Goal: Task Accomplishment & Management: Use online tool/utility

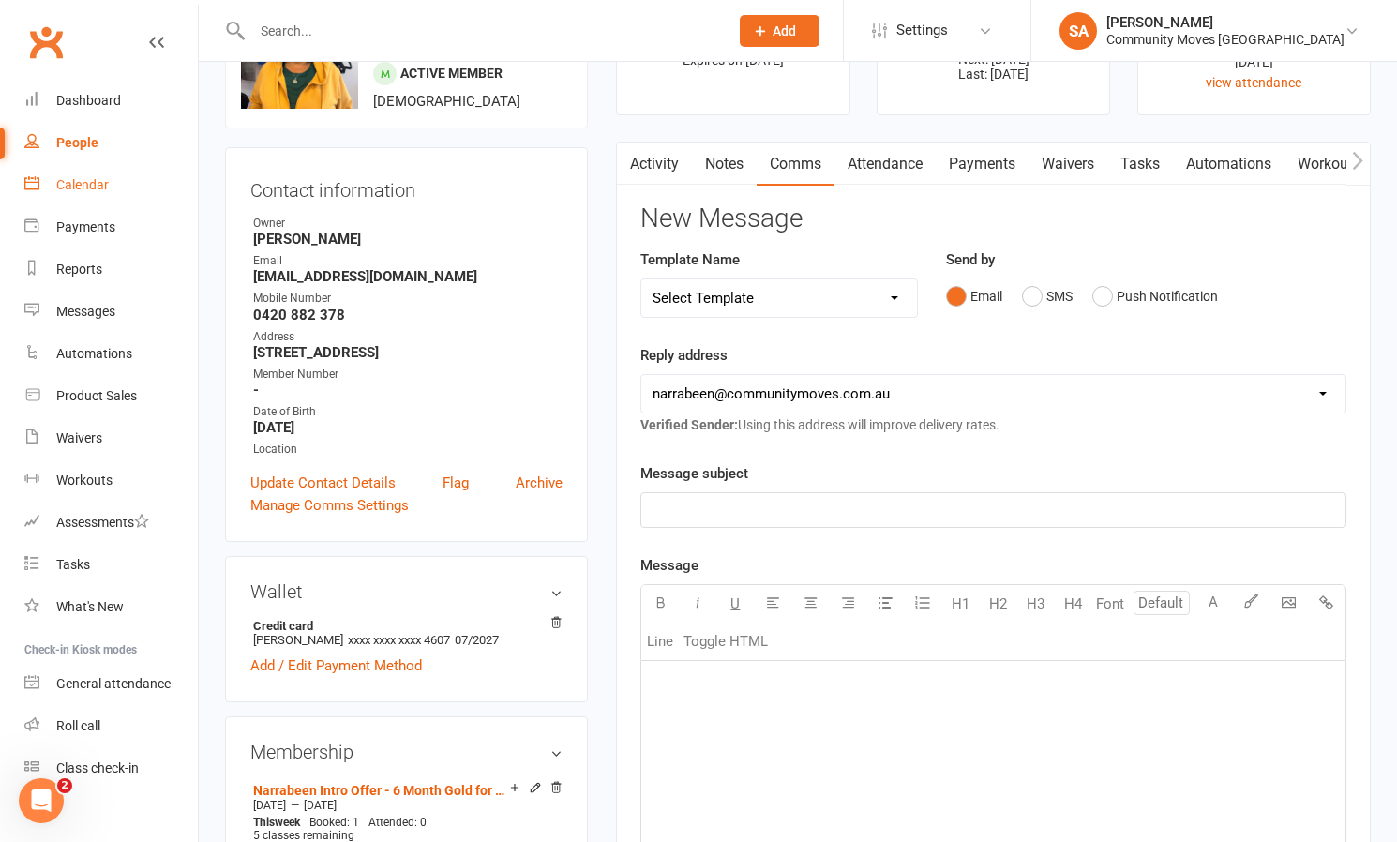
click at [70, 185] on div "Calendar" at bounding box center [82, 184] width 53 height 15
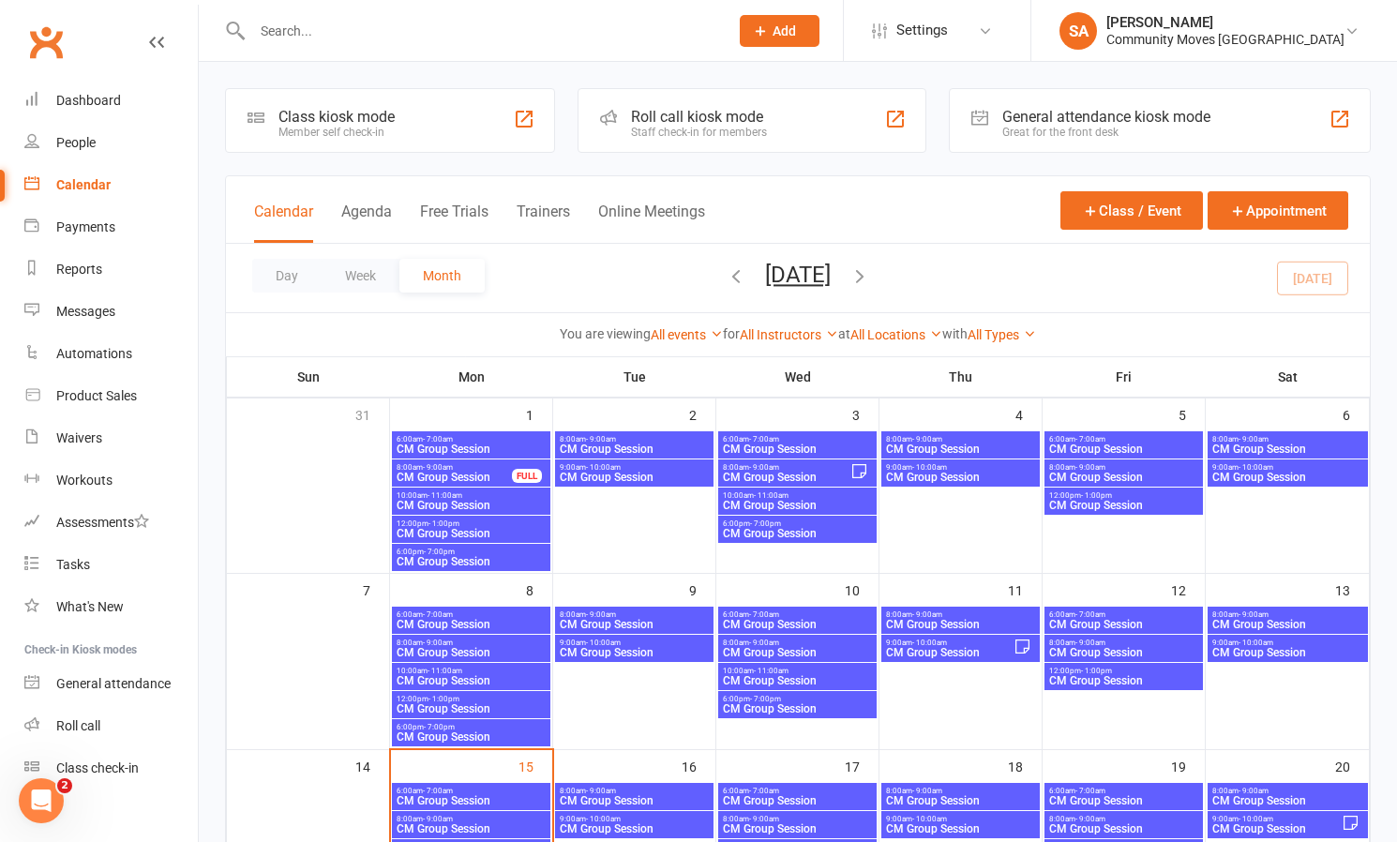
click at [69, 185] on div "Calendar" at bounding box center [83, 184] width 54 height 15
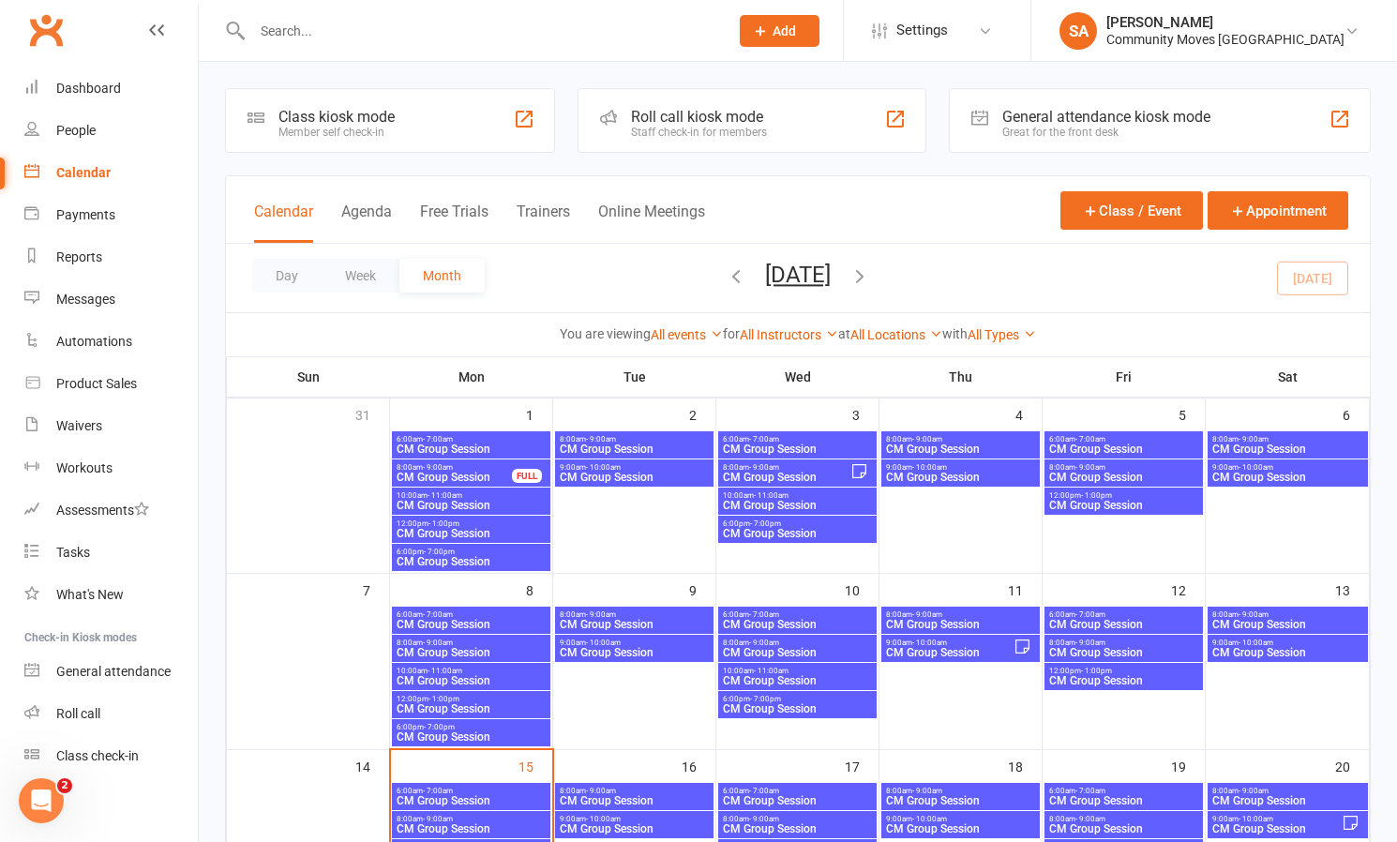
click at [481, 645] on span "8:00am - 9:00am" at bounding box center [471, 643] width 151 height 8
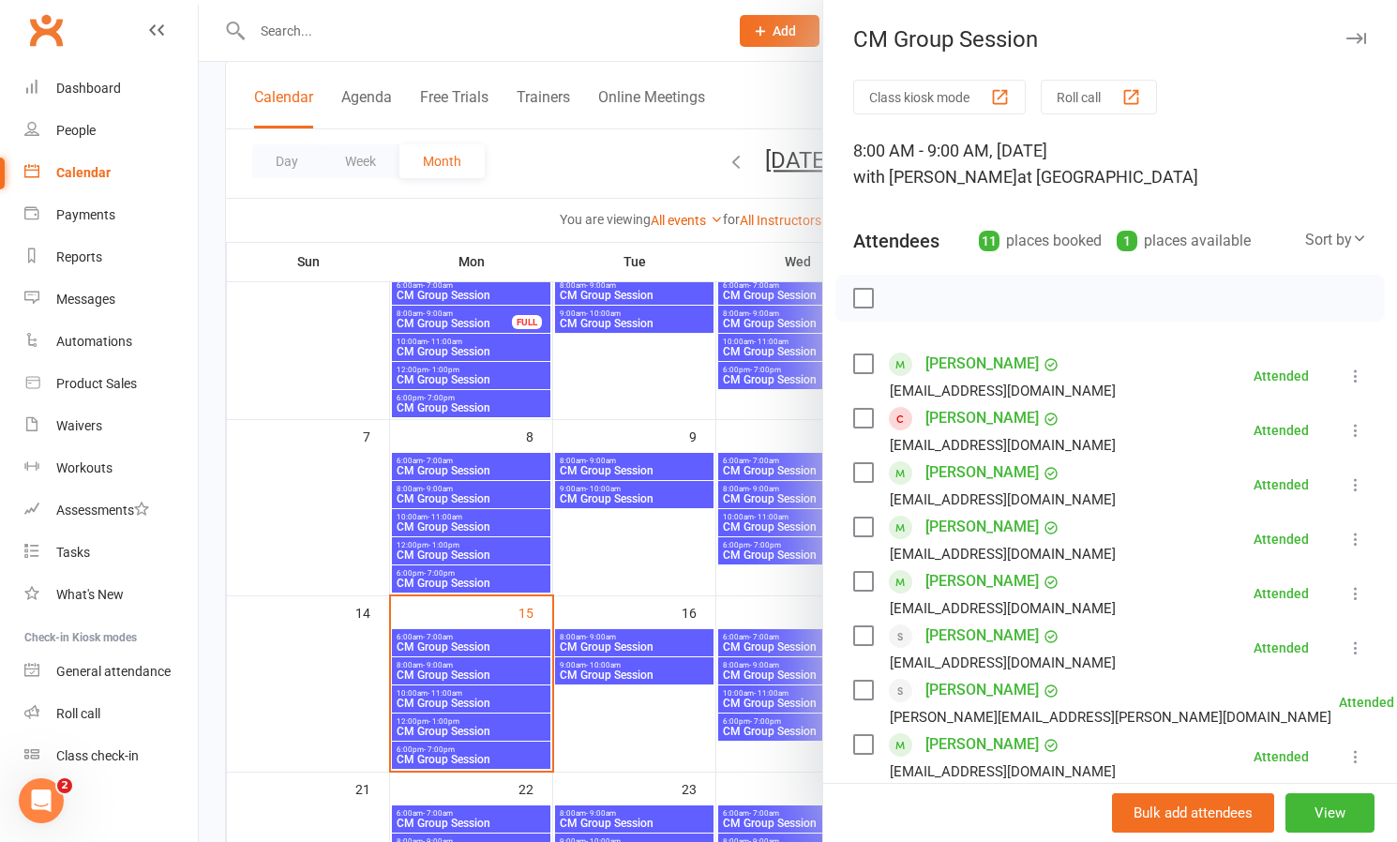
scroll to position [155, 0]
click at [473, 667] on div at bounding box center [798, 421] width 1198 height 842
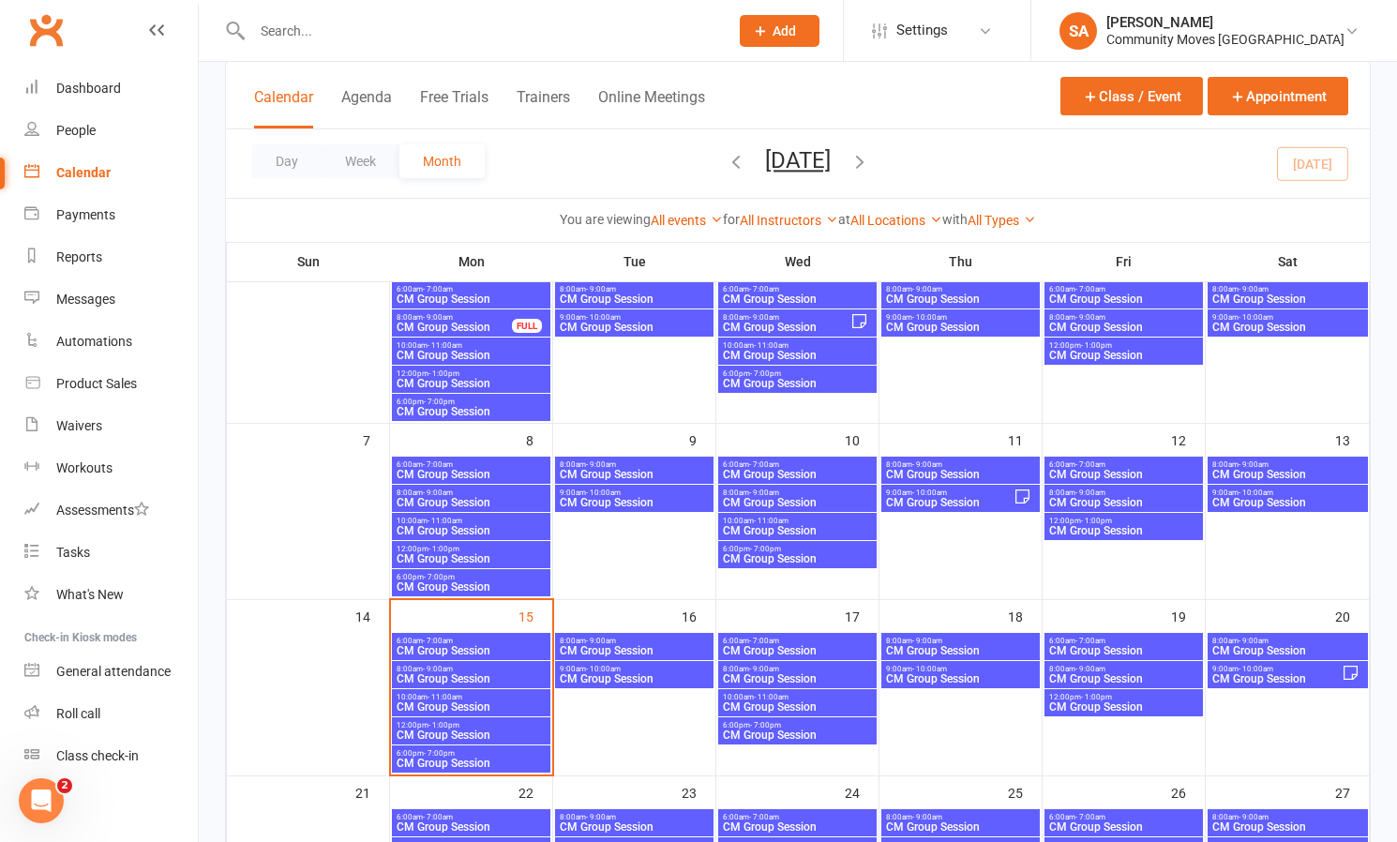
scroll to position [150, 0]
click at [473, 669] on span "8:00am - 9:00am" at bounding box center [471, 669] width 151 height 8
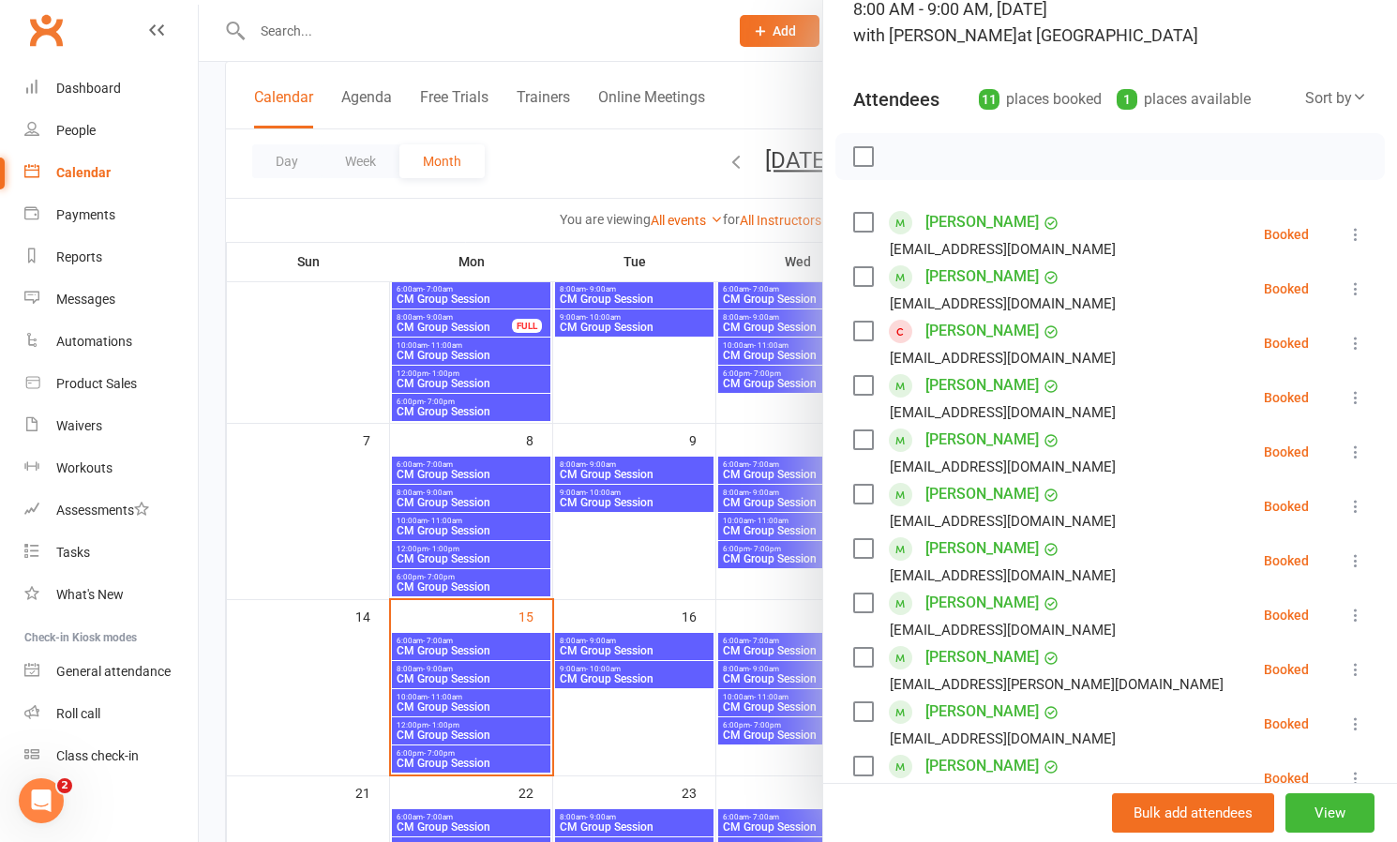
scroll to position [143, 0]
click at [1355, 281] on icon at bounding box center [1355, 287] width 19 height 19
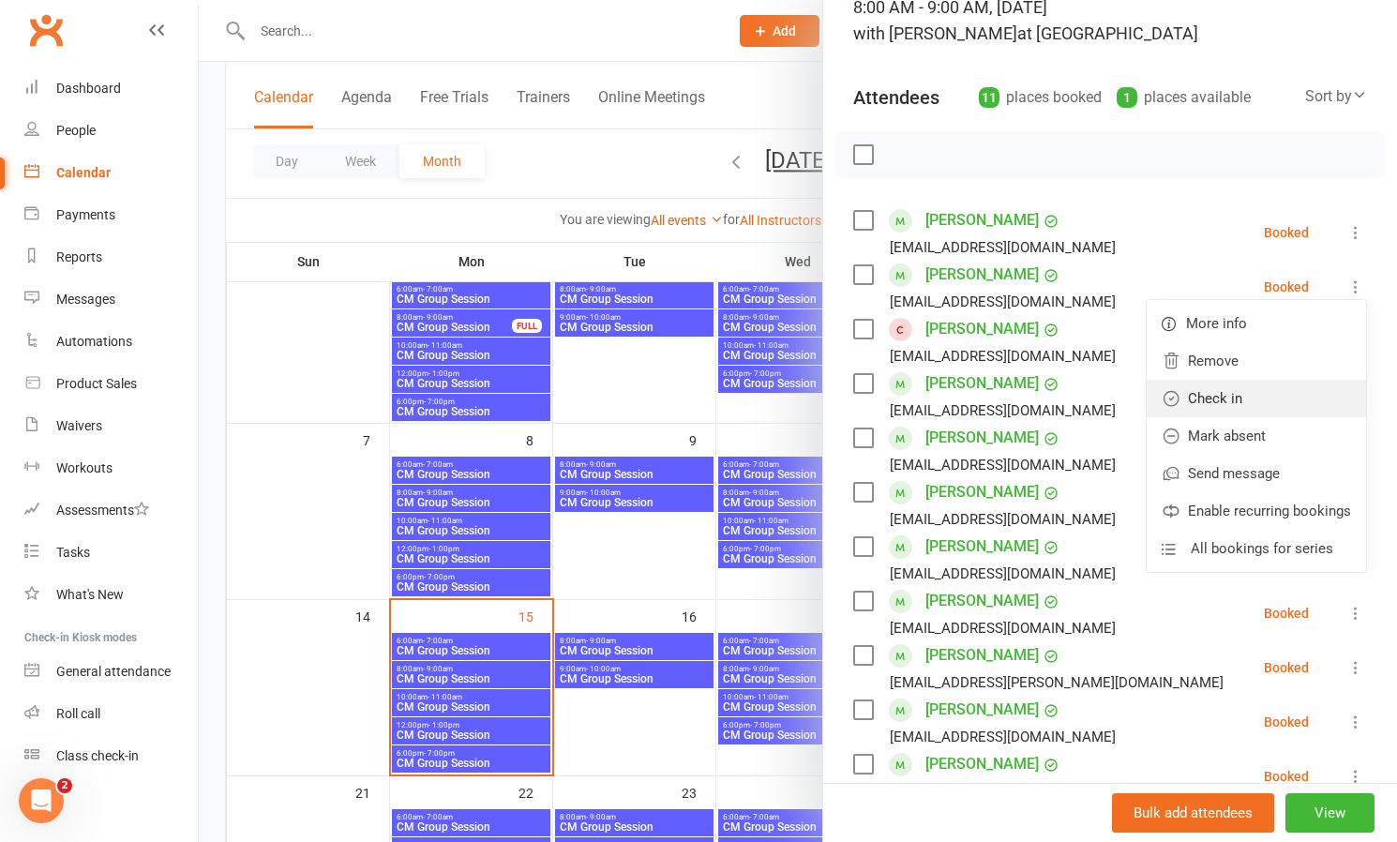
click at [1212, 395] on link "Check in" at bounding box center [1256, 399] width 219 height 38
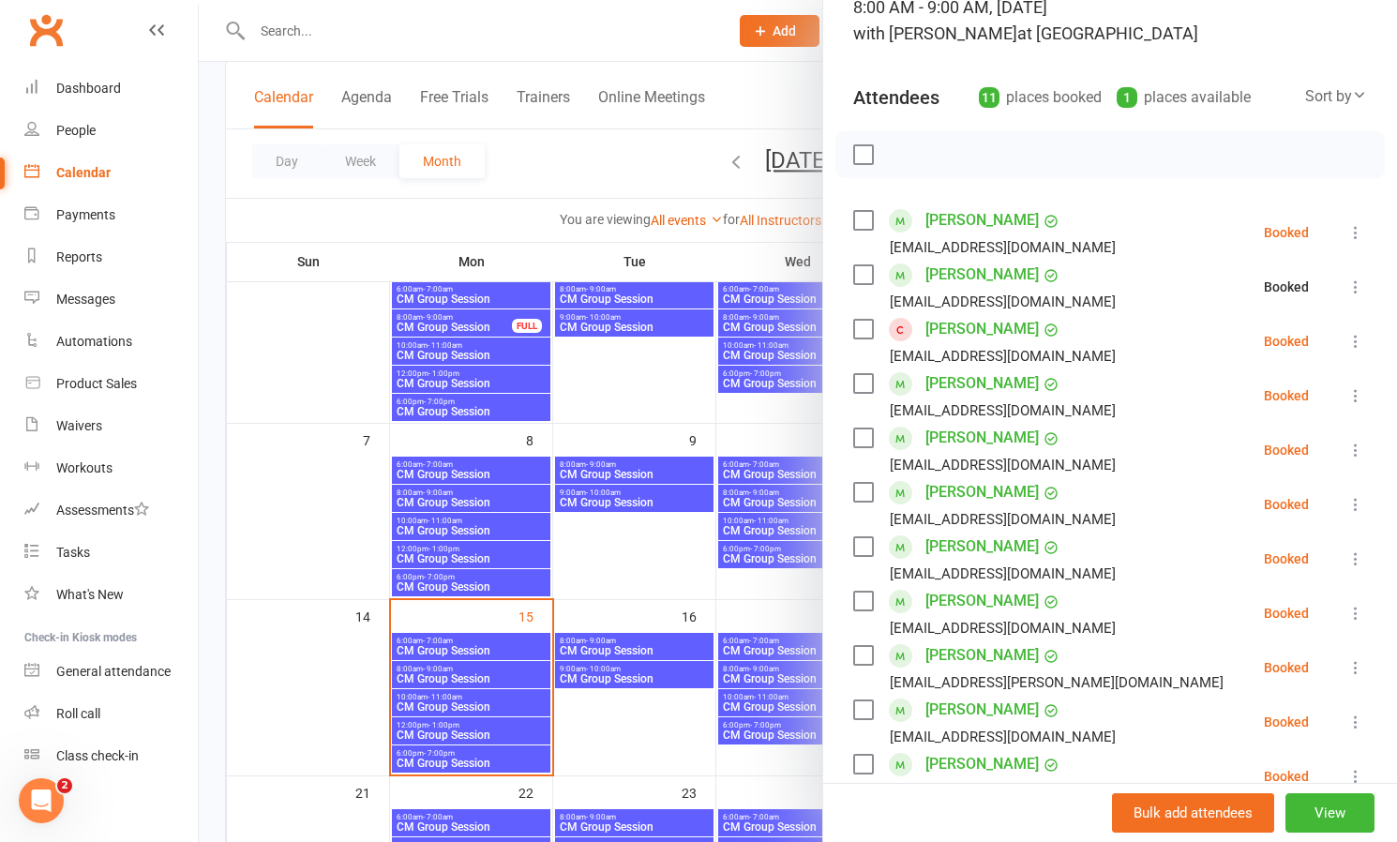
click at [1354, 338] on icon at bounding box center [1355, 341] width 19 height 19
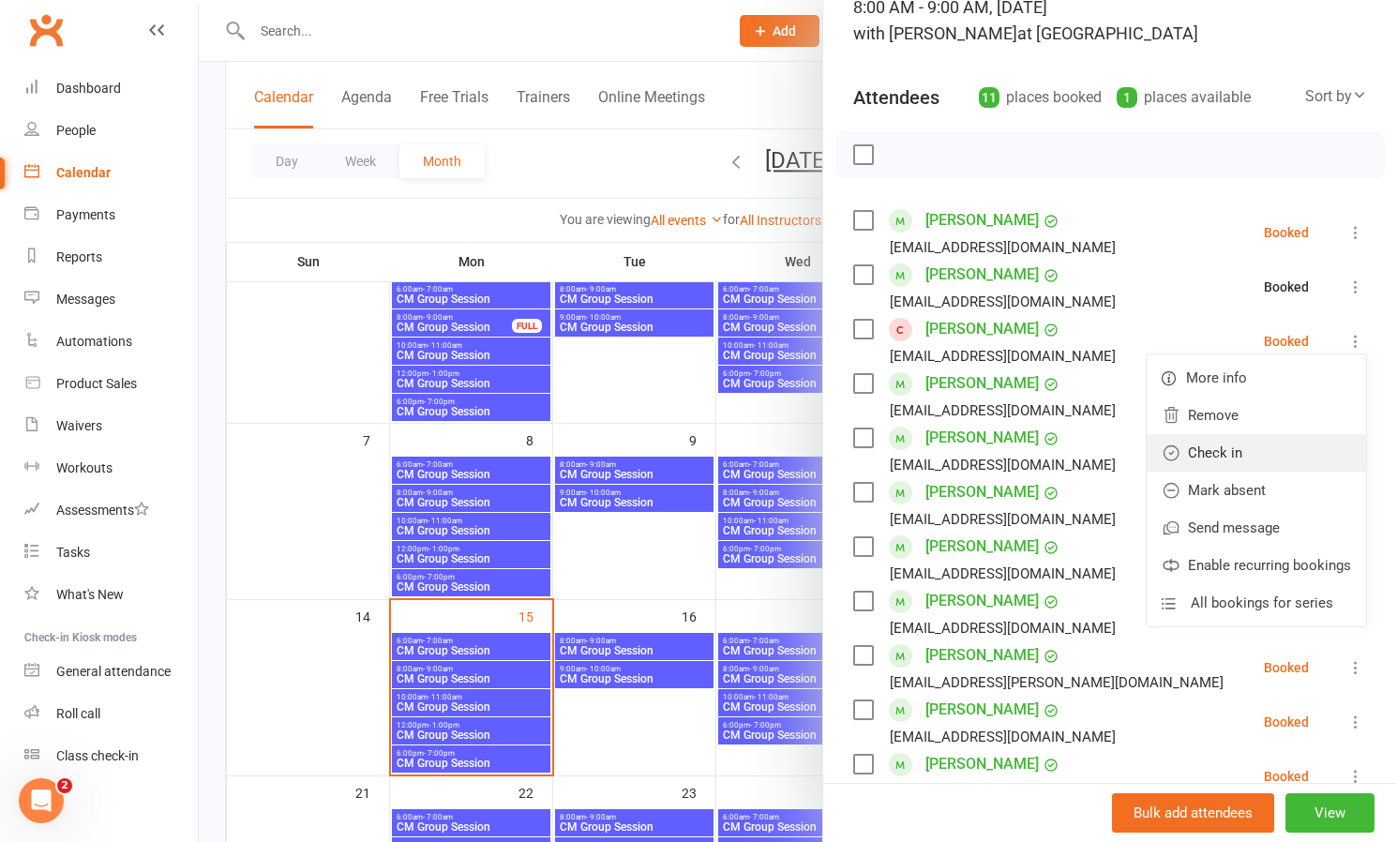
click at [1218, 451] on link "Check in" at bounding box center [1256, 453] width 219 height 38
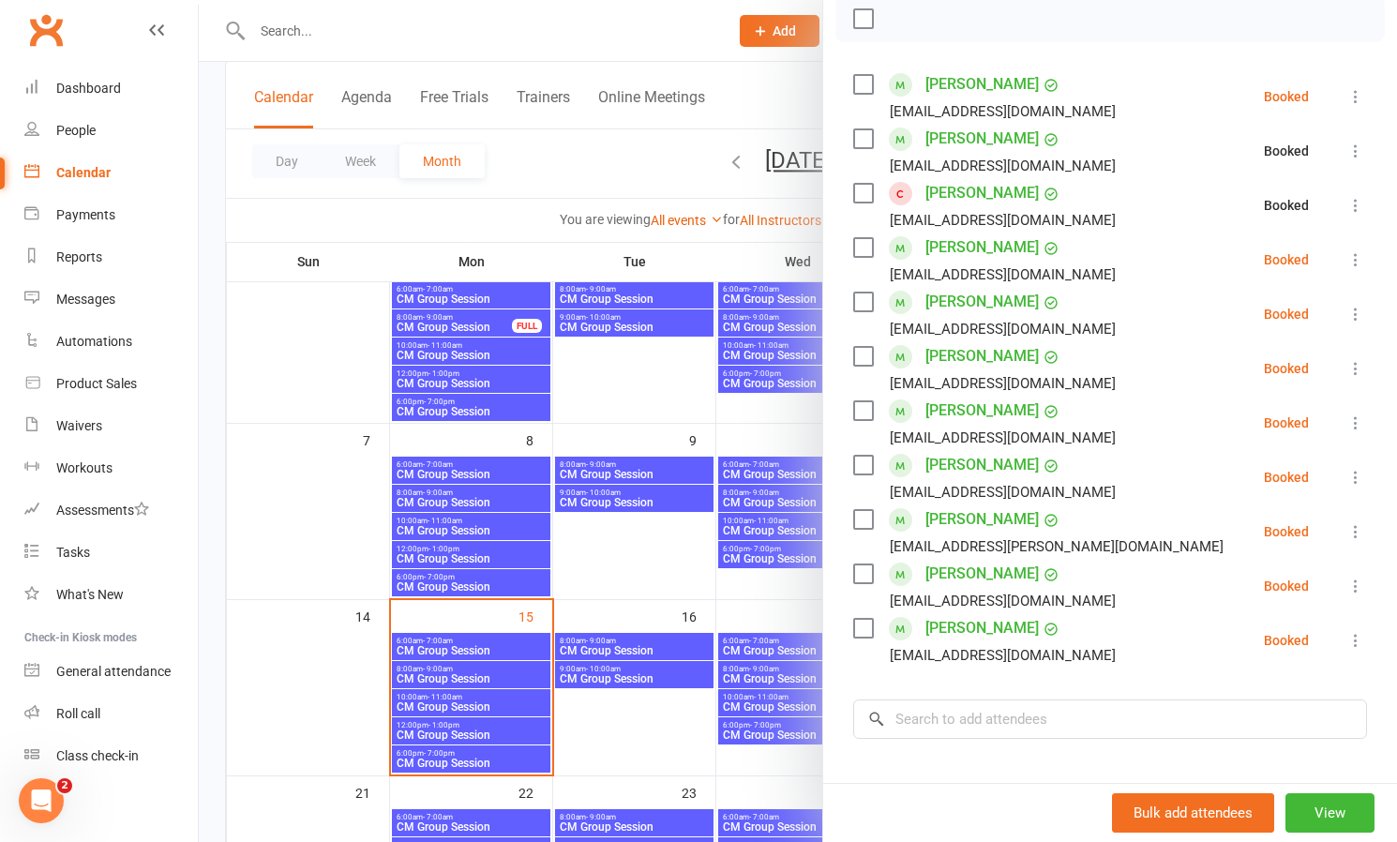
scroll to position [286, 0]
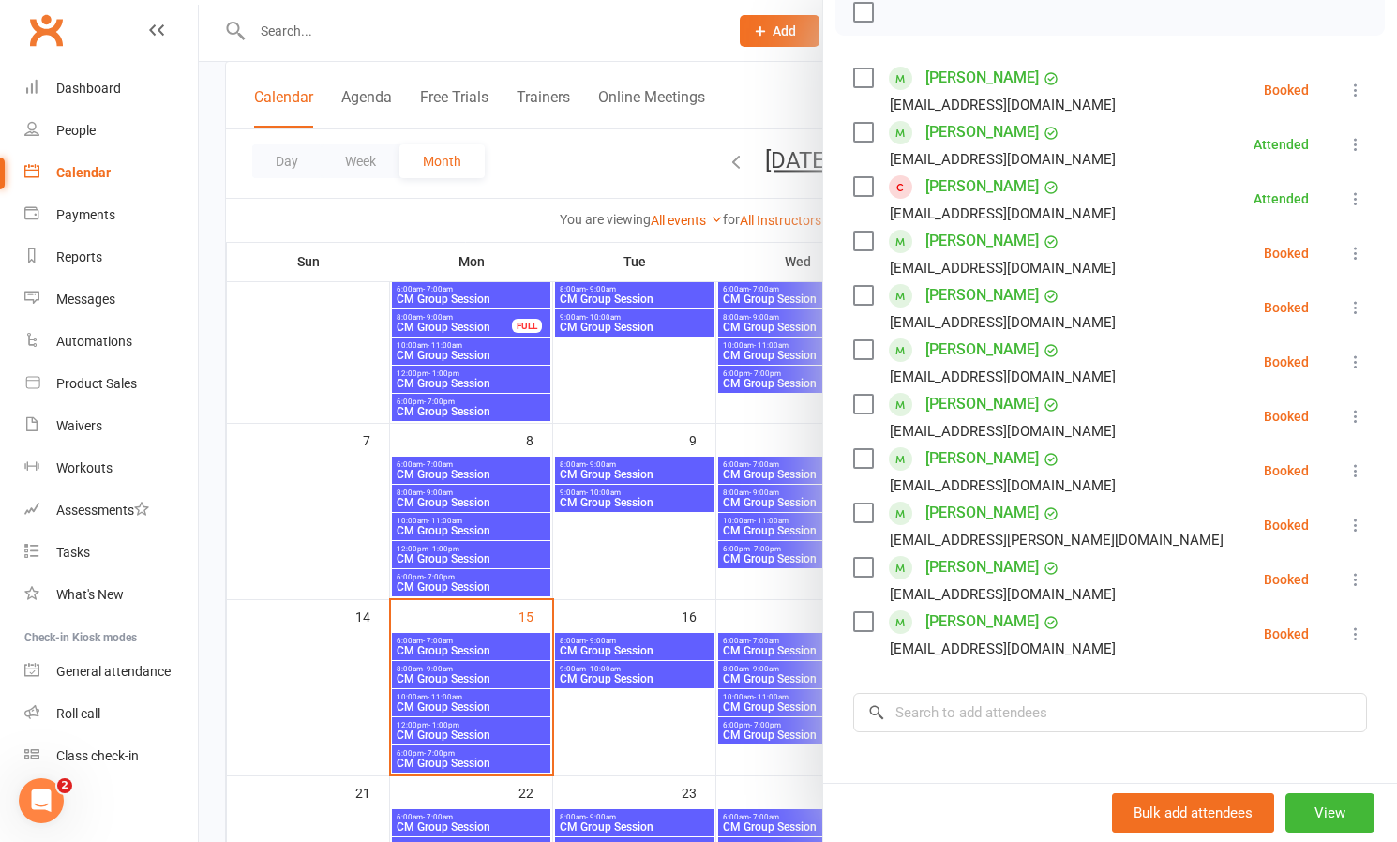
click at [1354, 244] on button at bounding box center [1356, 253] width 23 height 23
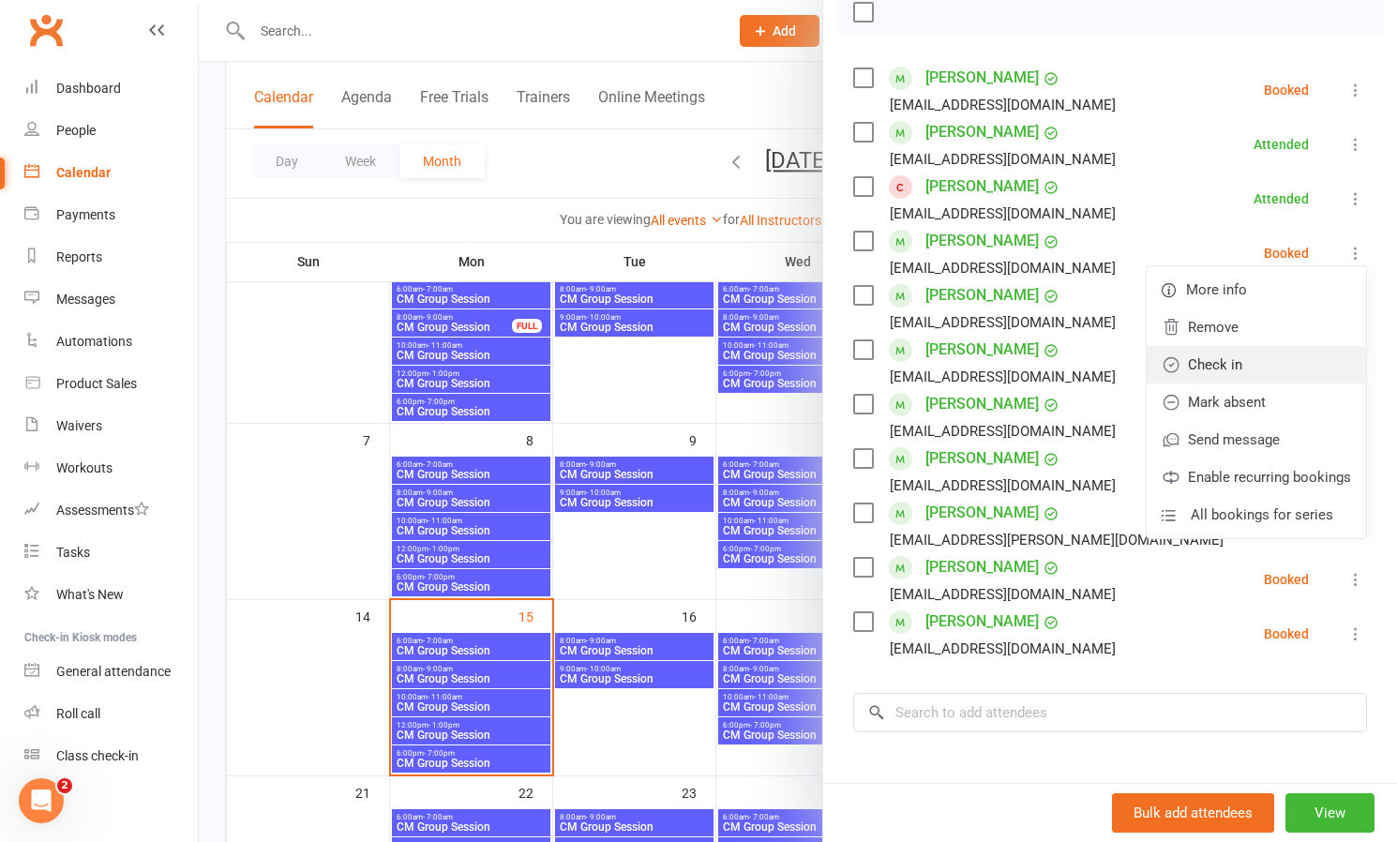
click at [1223, 365] on link "Check in" at bounding box center [1256, 365] width 219 height 38
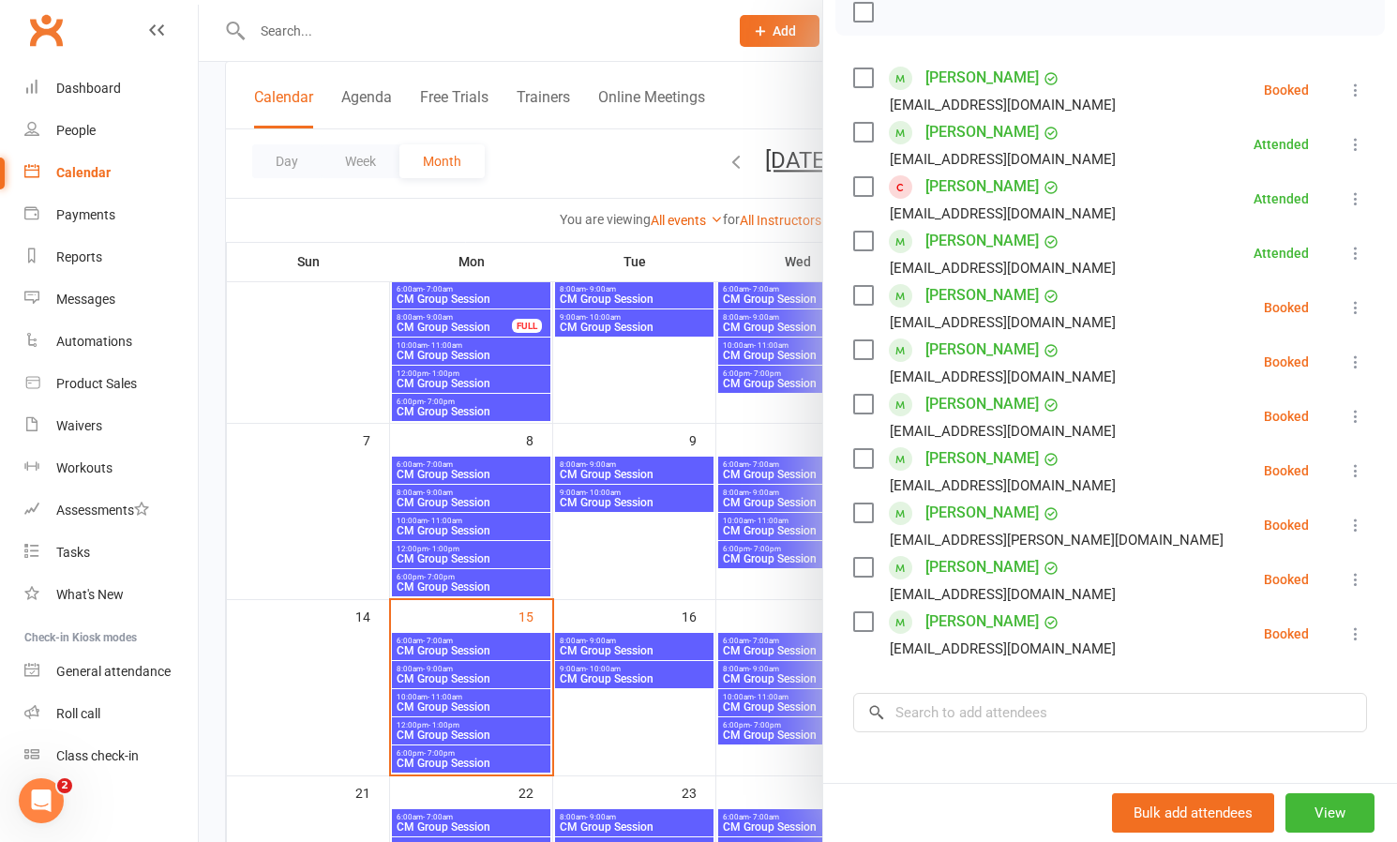
scroll to position [303, 0]
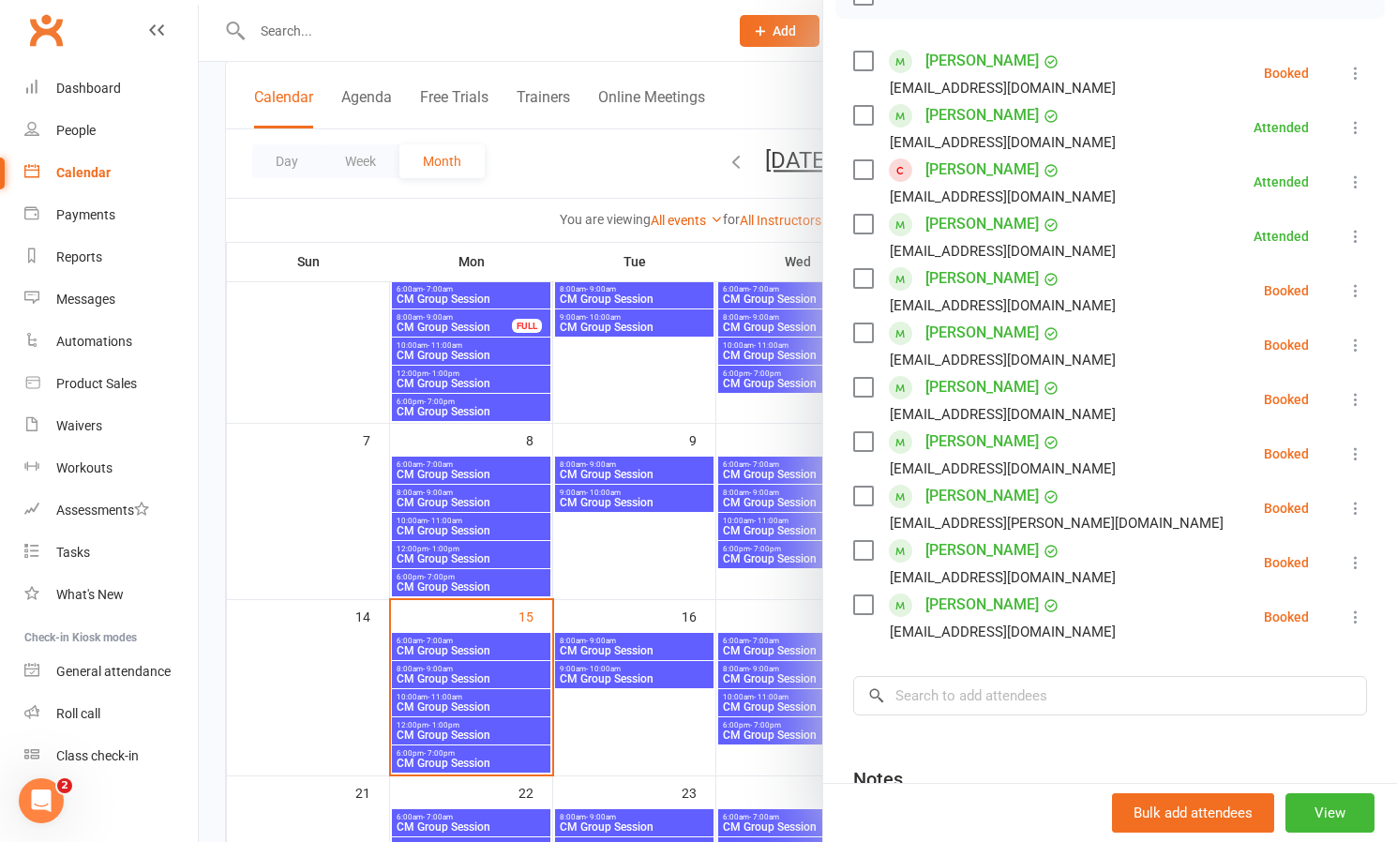
click at [1351, 341] on icon at bounding box center [1355, 345] width 19 height 19
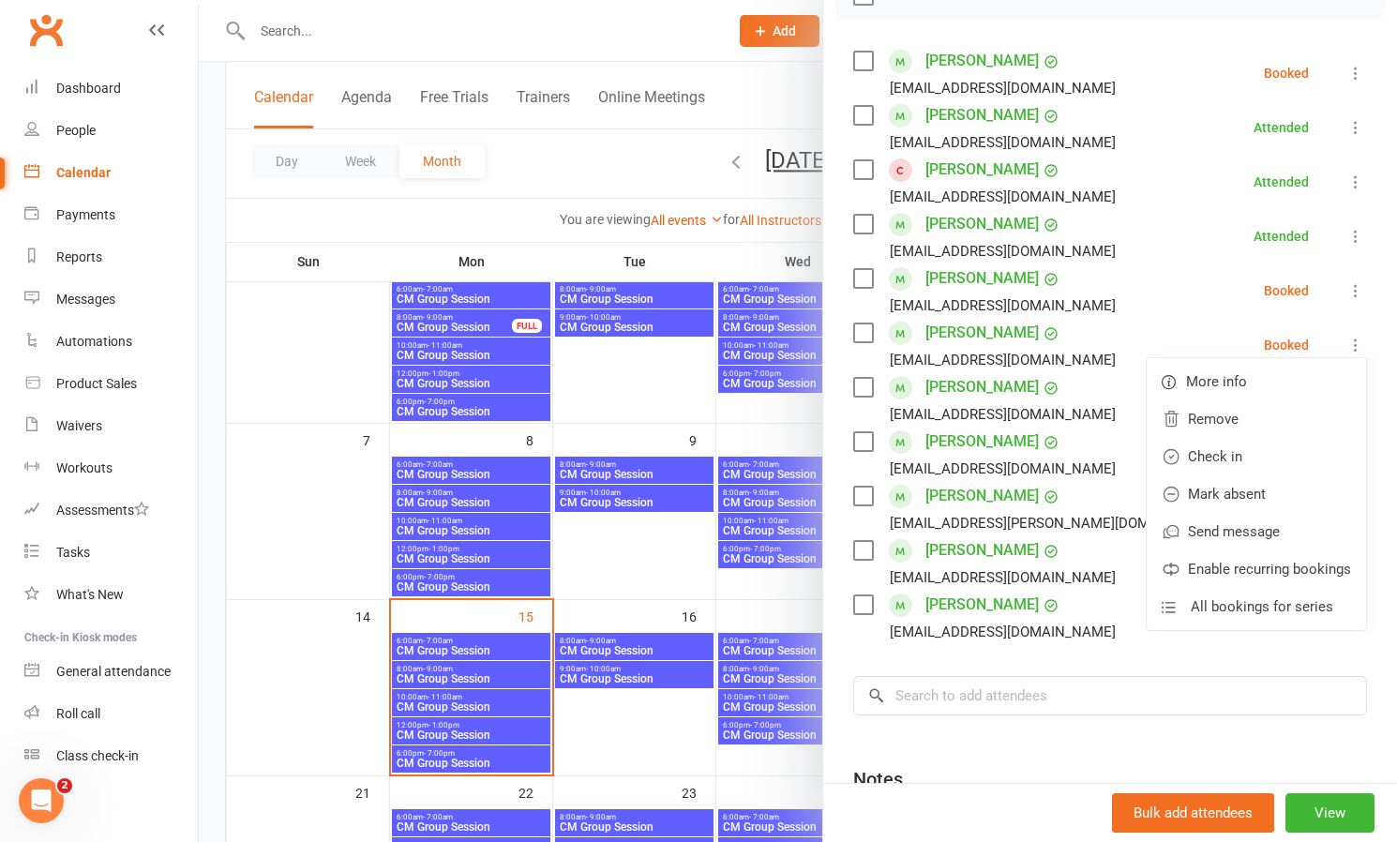
drag, startPoint x: 1220, startPoint y: 459, endPoint x: 1300, endPoint y: 409, distance: 95.2
click at [1220, 459] on link "Check in" at bounding box center [1256, 457] width 219 height 38
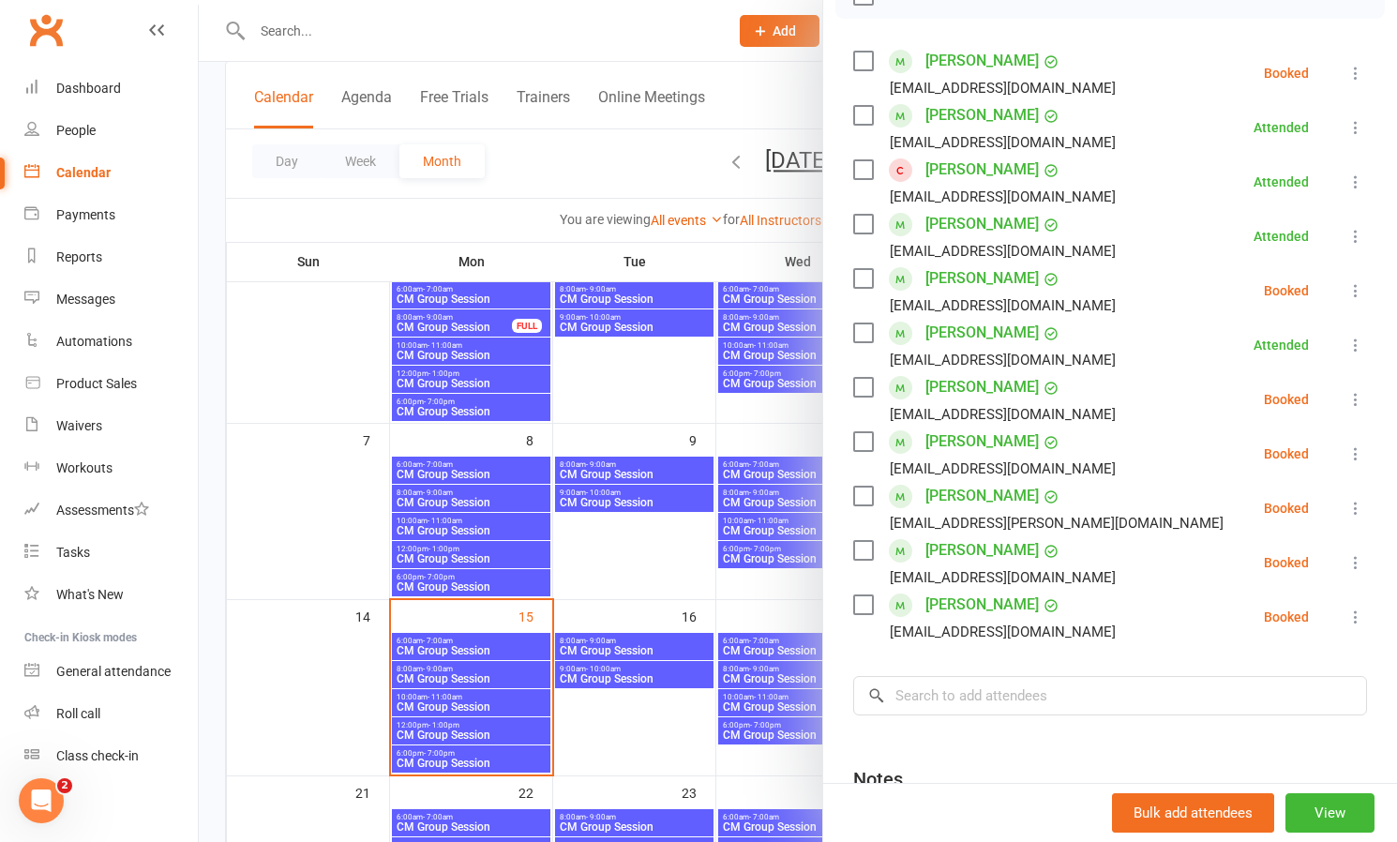
click at [1355, 395] on icon at bounding box center [1355, 399] width 19 height 19
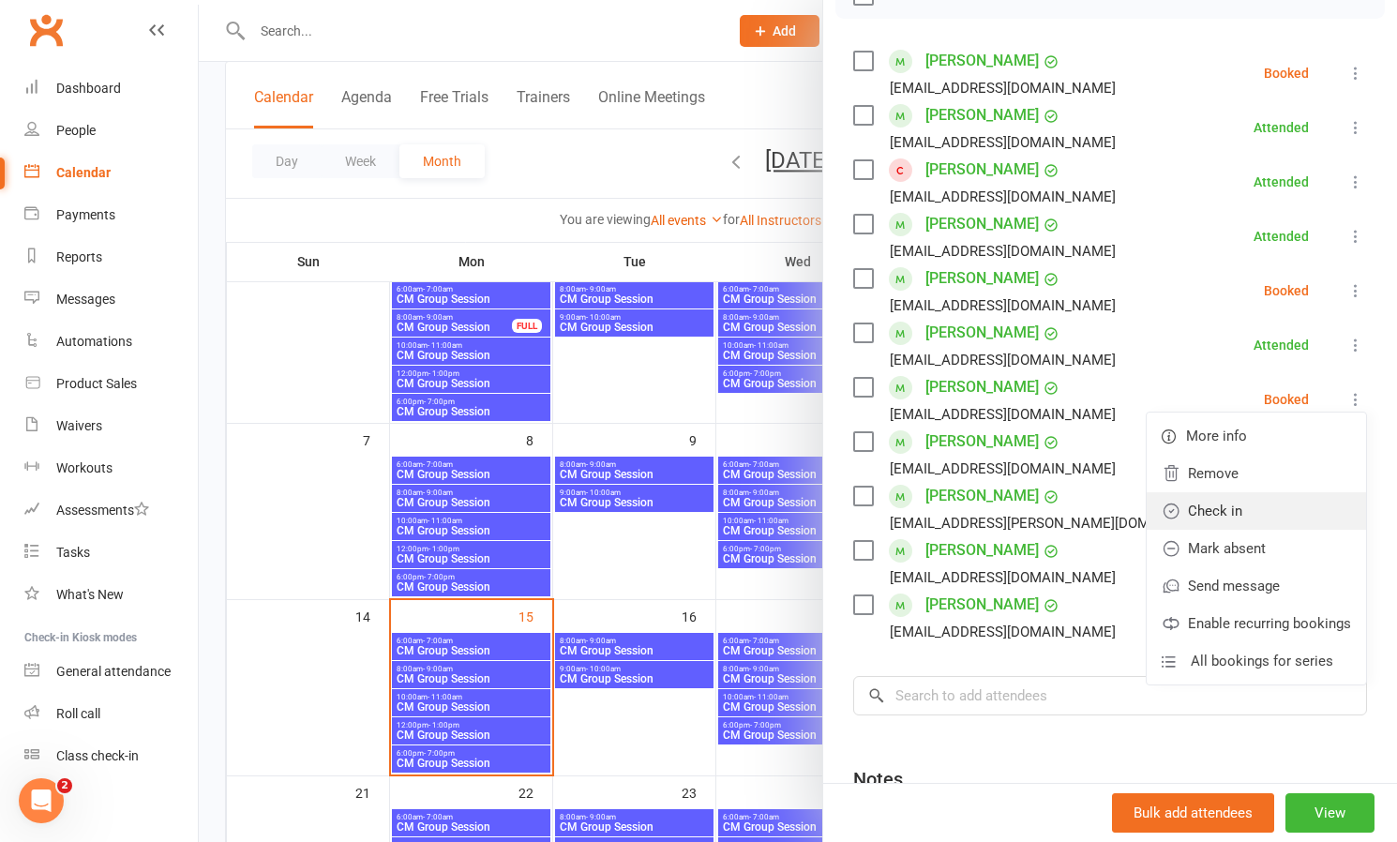
click at [1221, 516] on link "Check in" at bounding box center [1256, 511] width 219 height 38
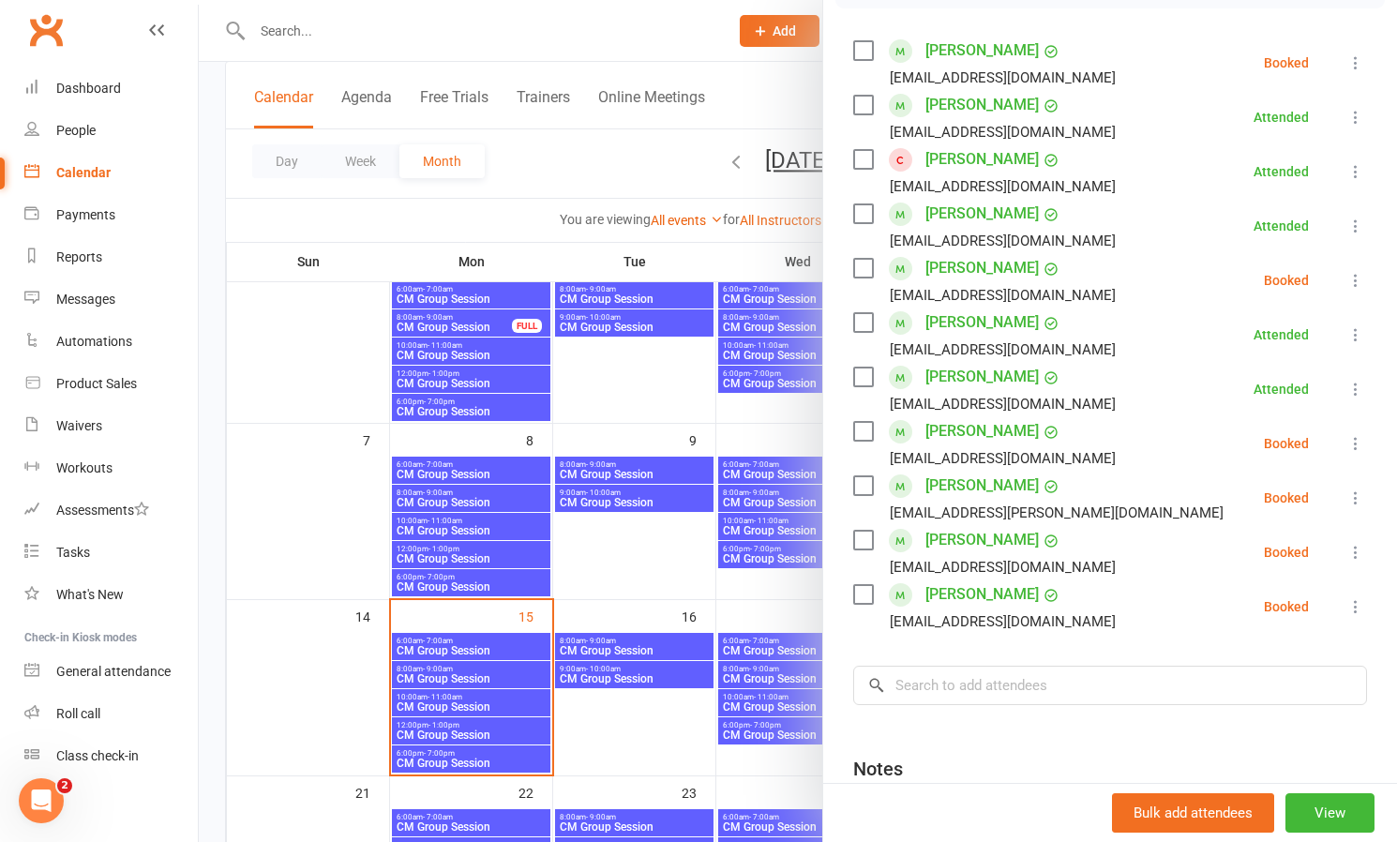
scroll to position [319, 0]
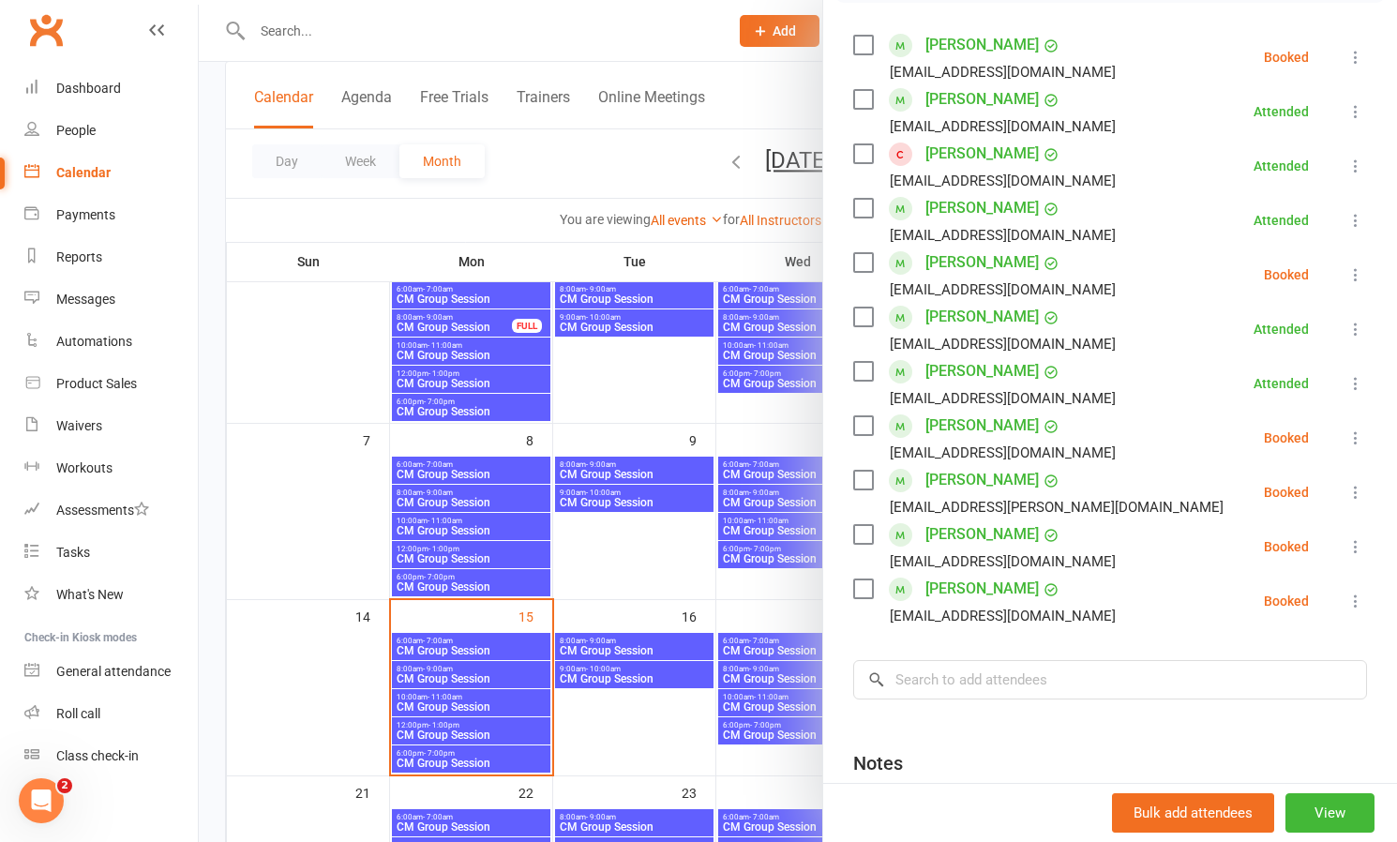
click at [1360, 490] on icon at bounding box center [1355, 492] width 19 height 19
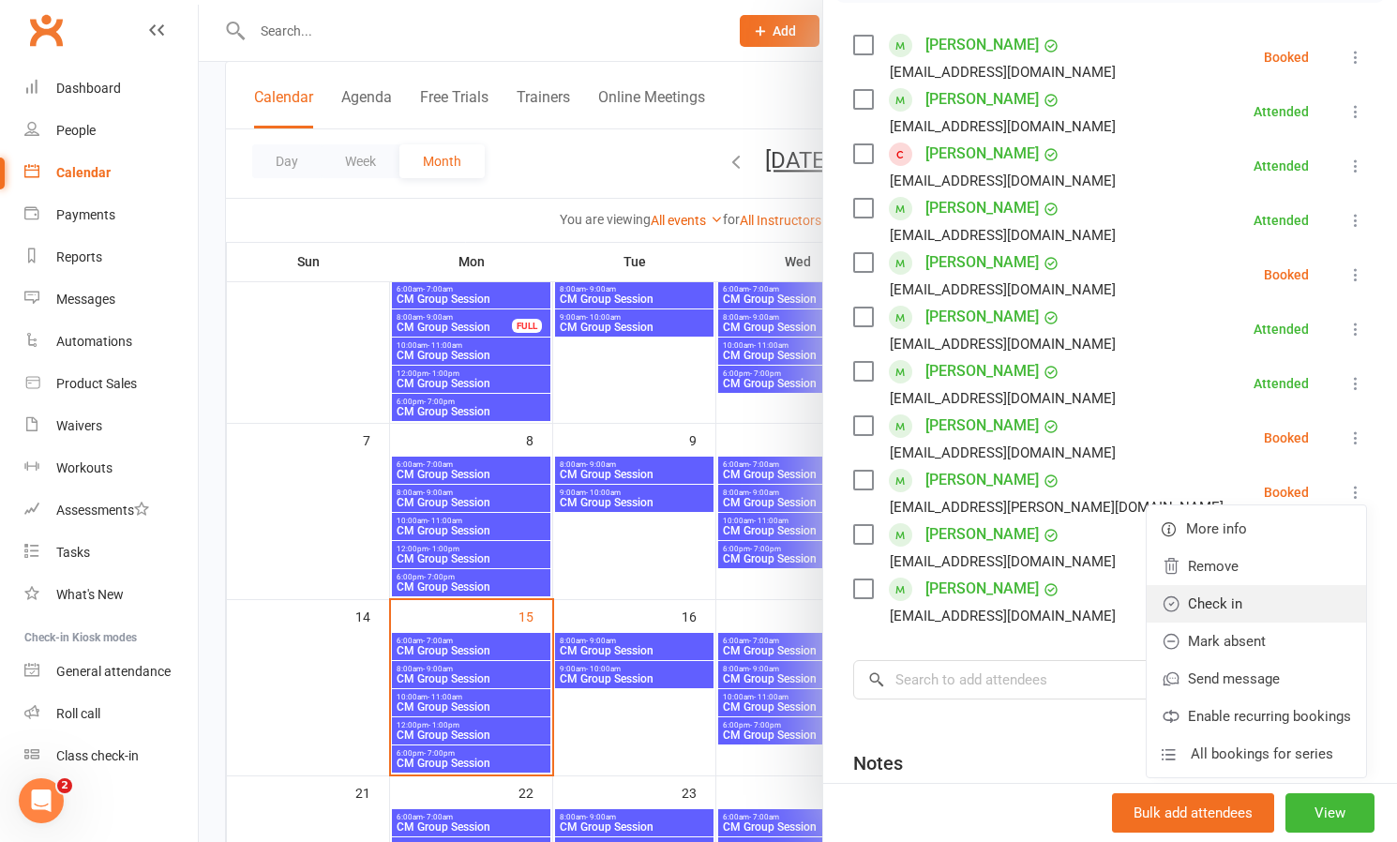
click at [1193, 599] on link "Check in" at bounding box center [1256, 604] width 219 height 38
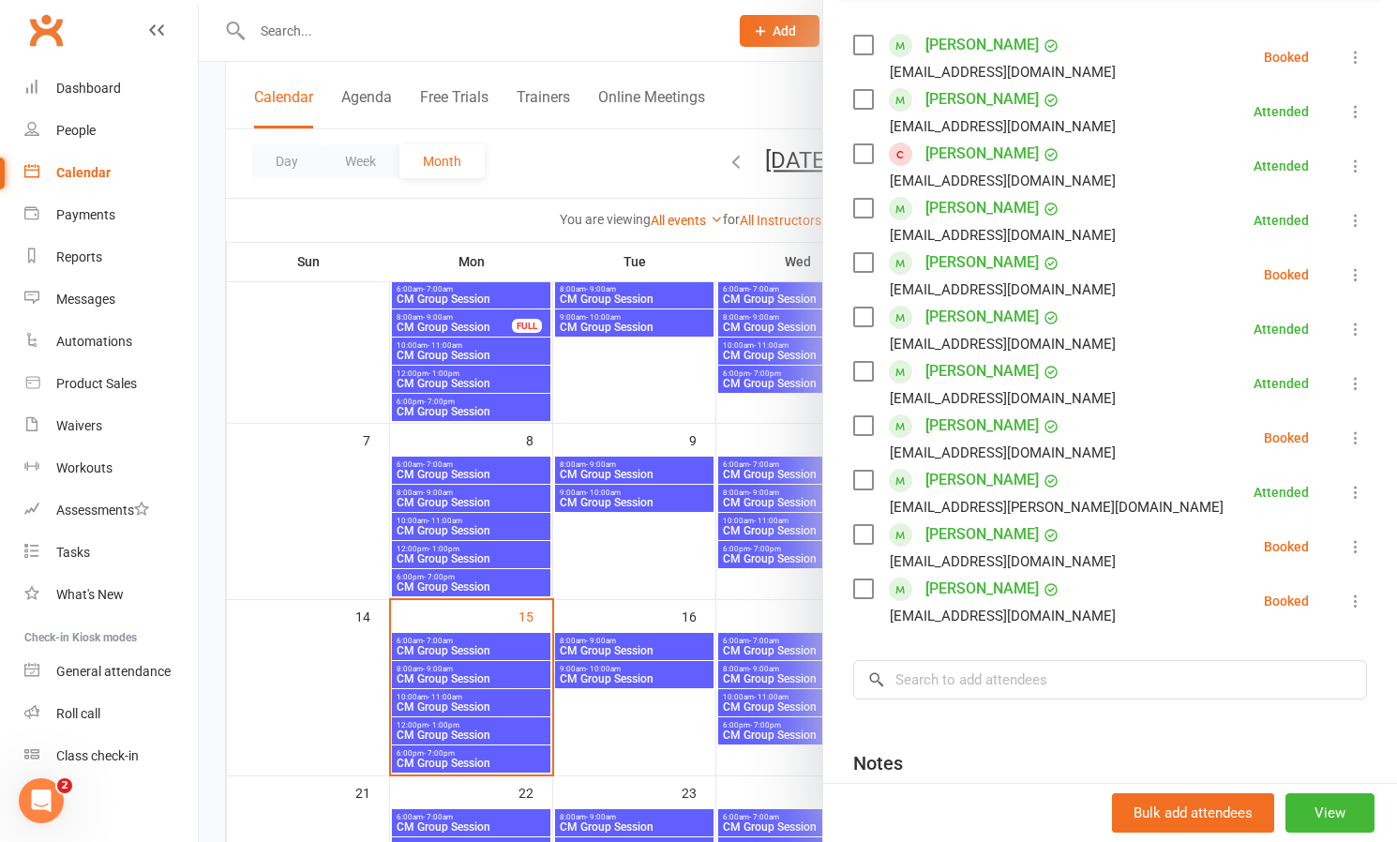
click at [1354, 594] on icon at bounding box center [1355, 601] width 19 height 19
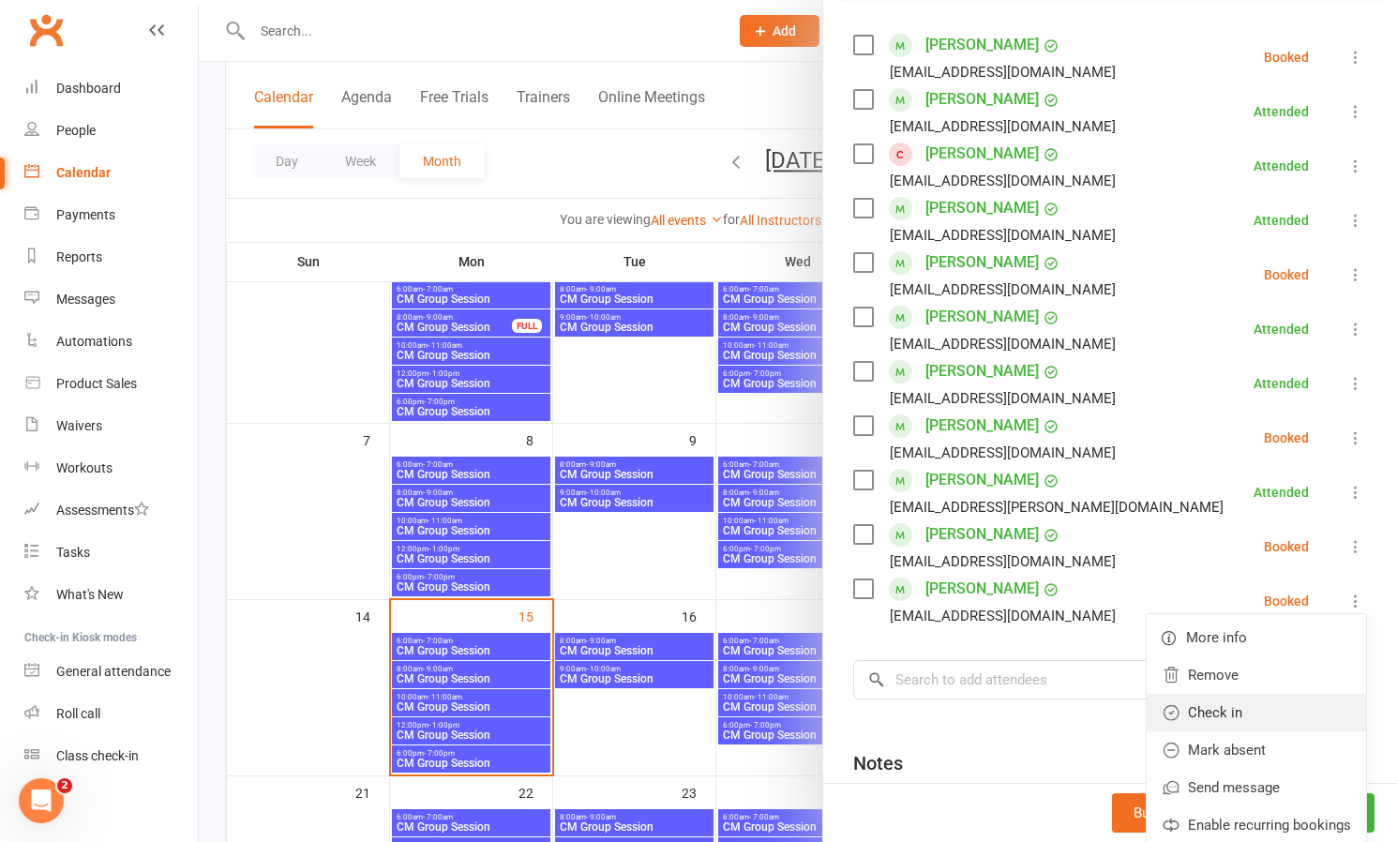
click at [1237, 709] on link "Check in" at bounding box center [1256, 713] width 219 height 38
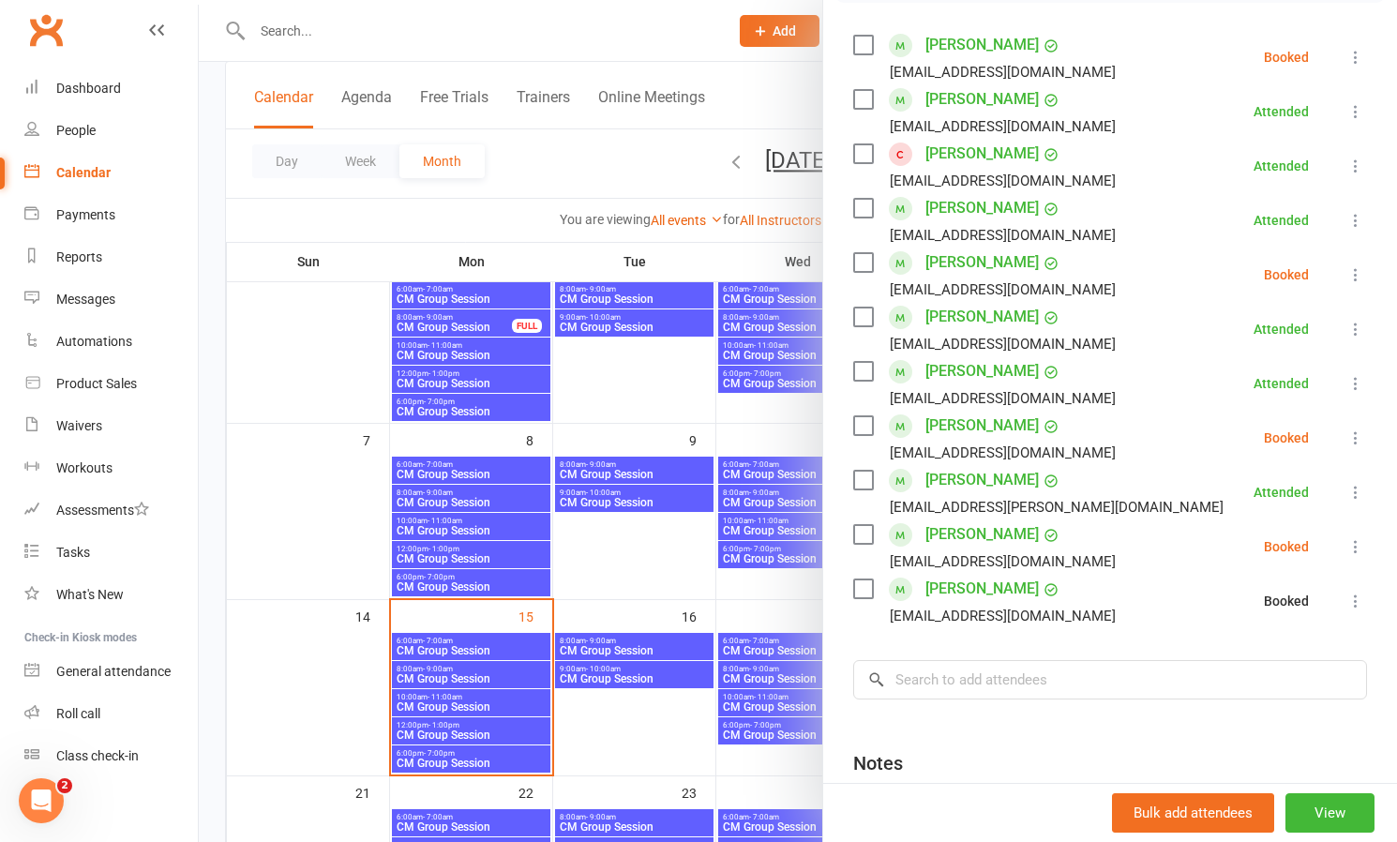
click at [1356, 544] on icon at bounding box center [1355, 546] width 19 height 19
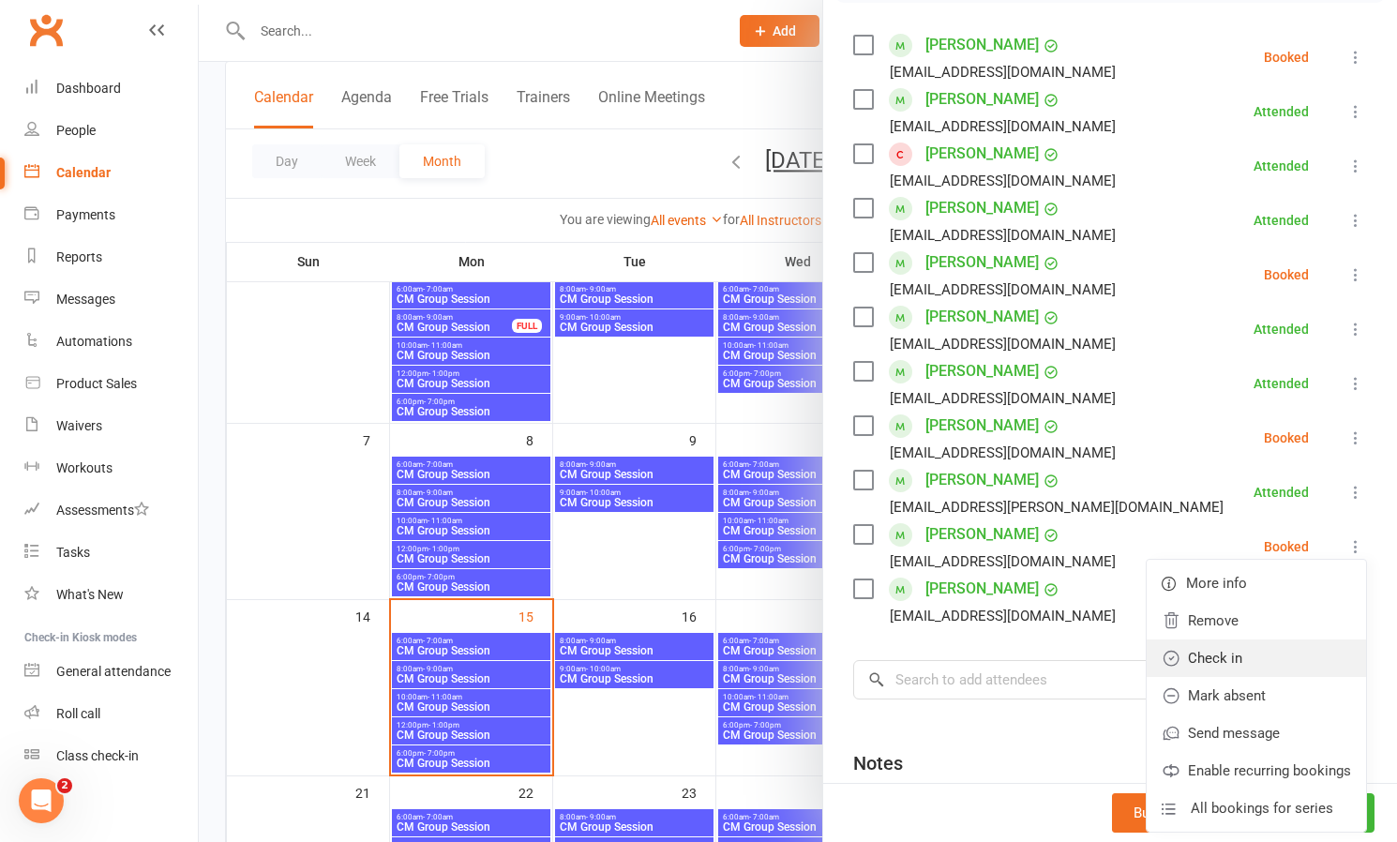
click at [1246, 657] on link "Check in" at bounding box center [1256, 658] width 219 height 38
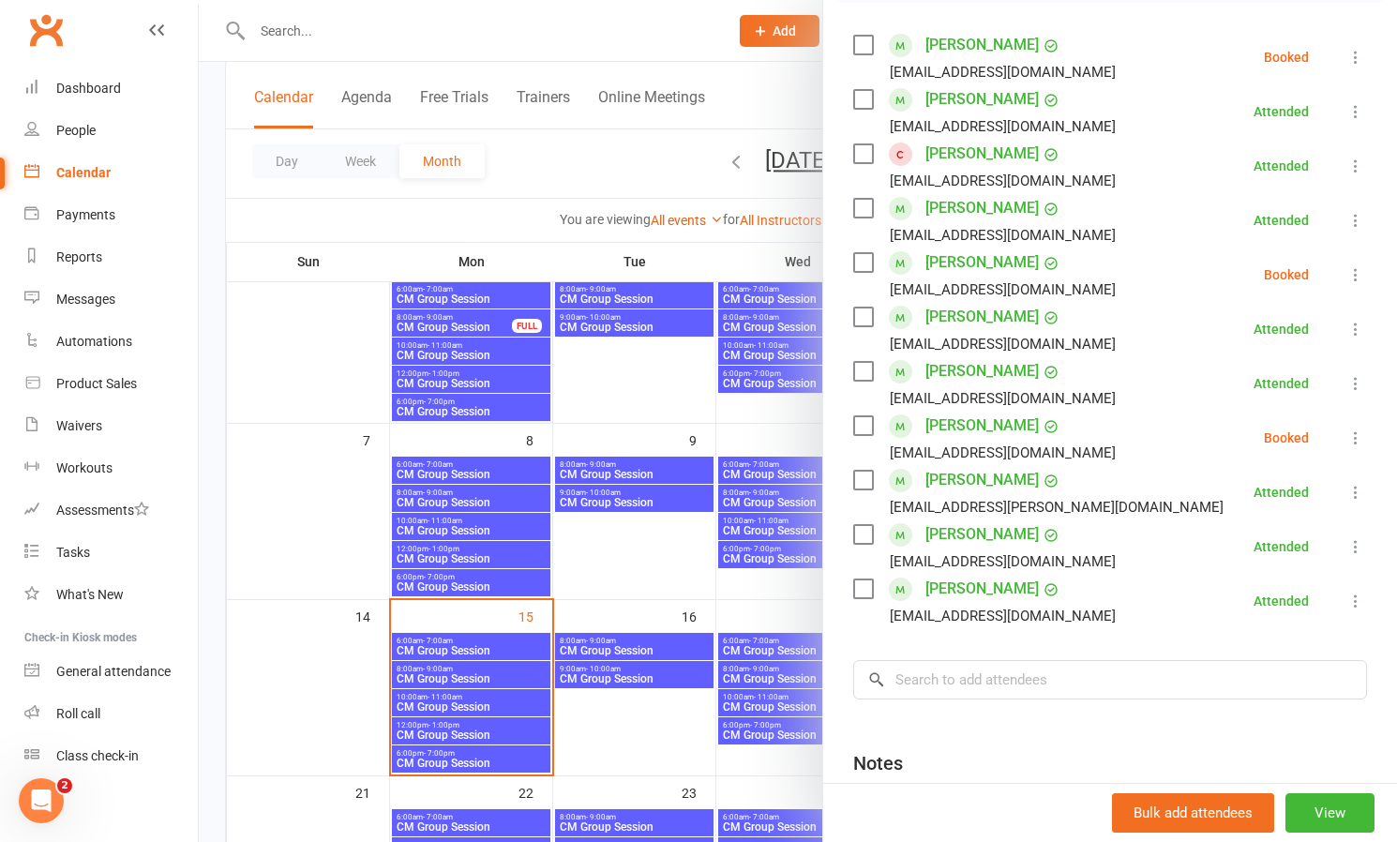
click at [1360, 441] on icon at bounding box center [1355, 437] width 19 height 19
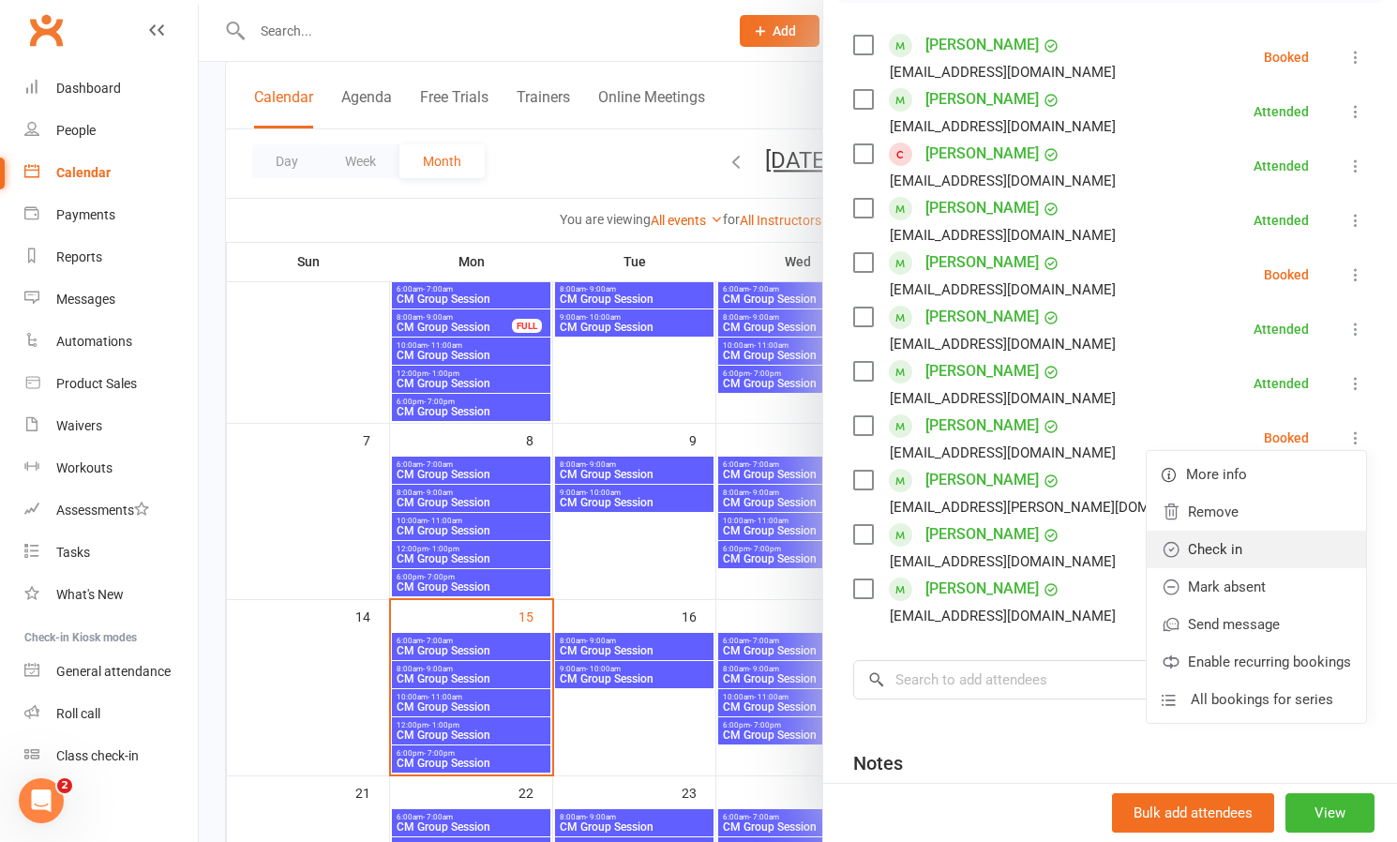
click at [1240, 552] on link "Check in" at bounding box center [1256, 550] width 219 height 38
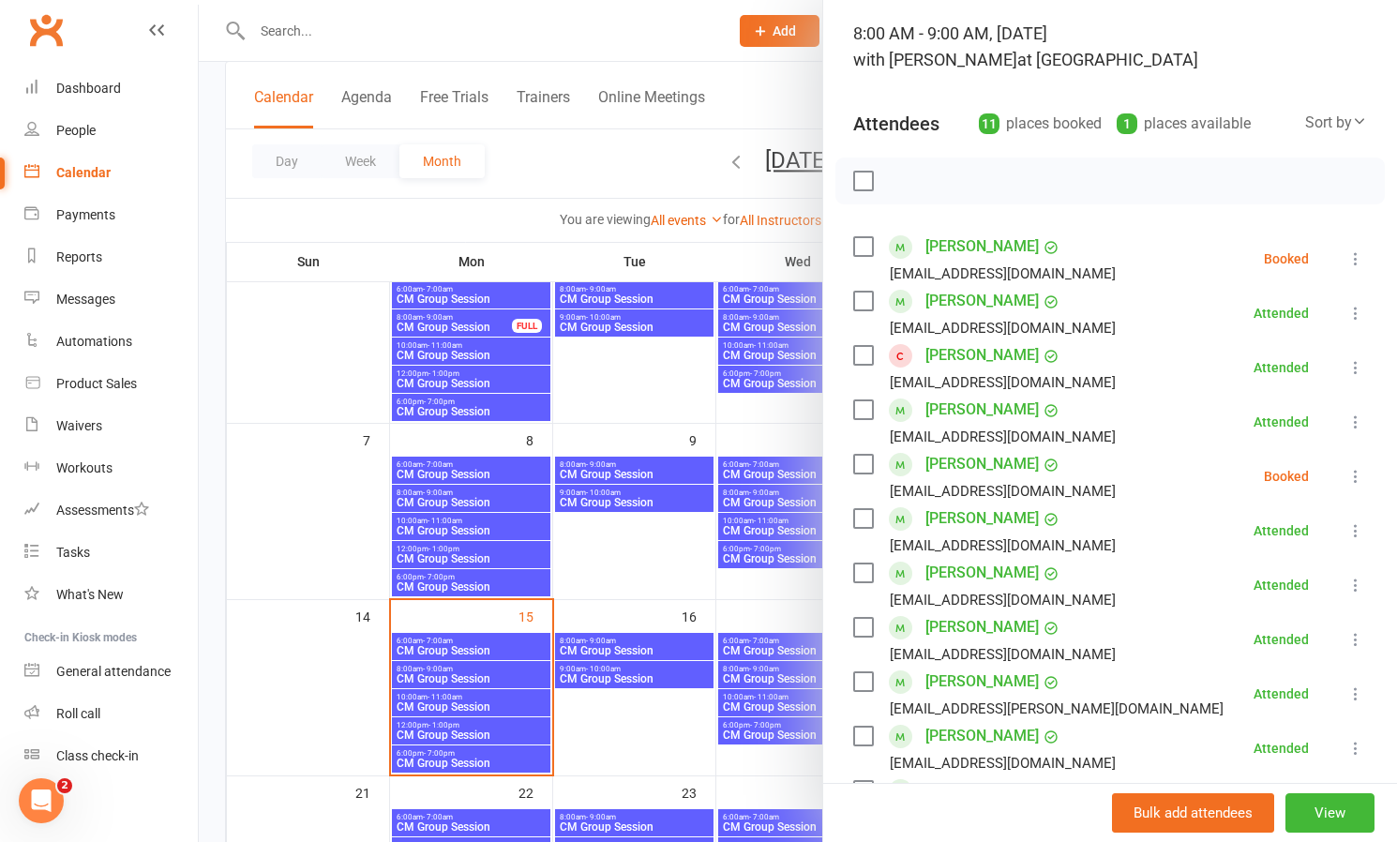
scroll to position [81, 0]
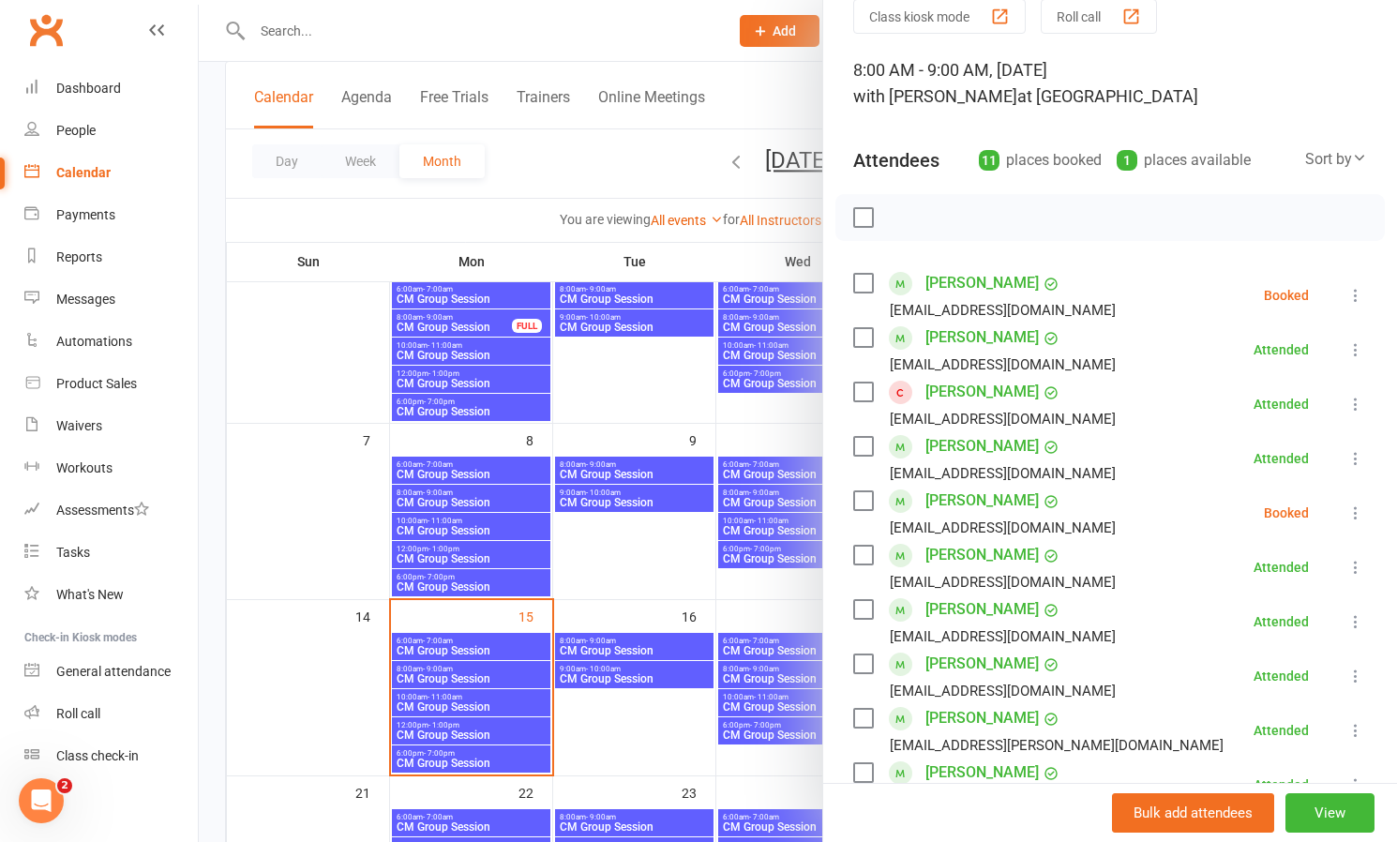
click at [1353, 288] on icon at bounding box center [1355, 295] width 19 height 19
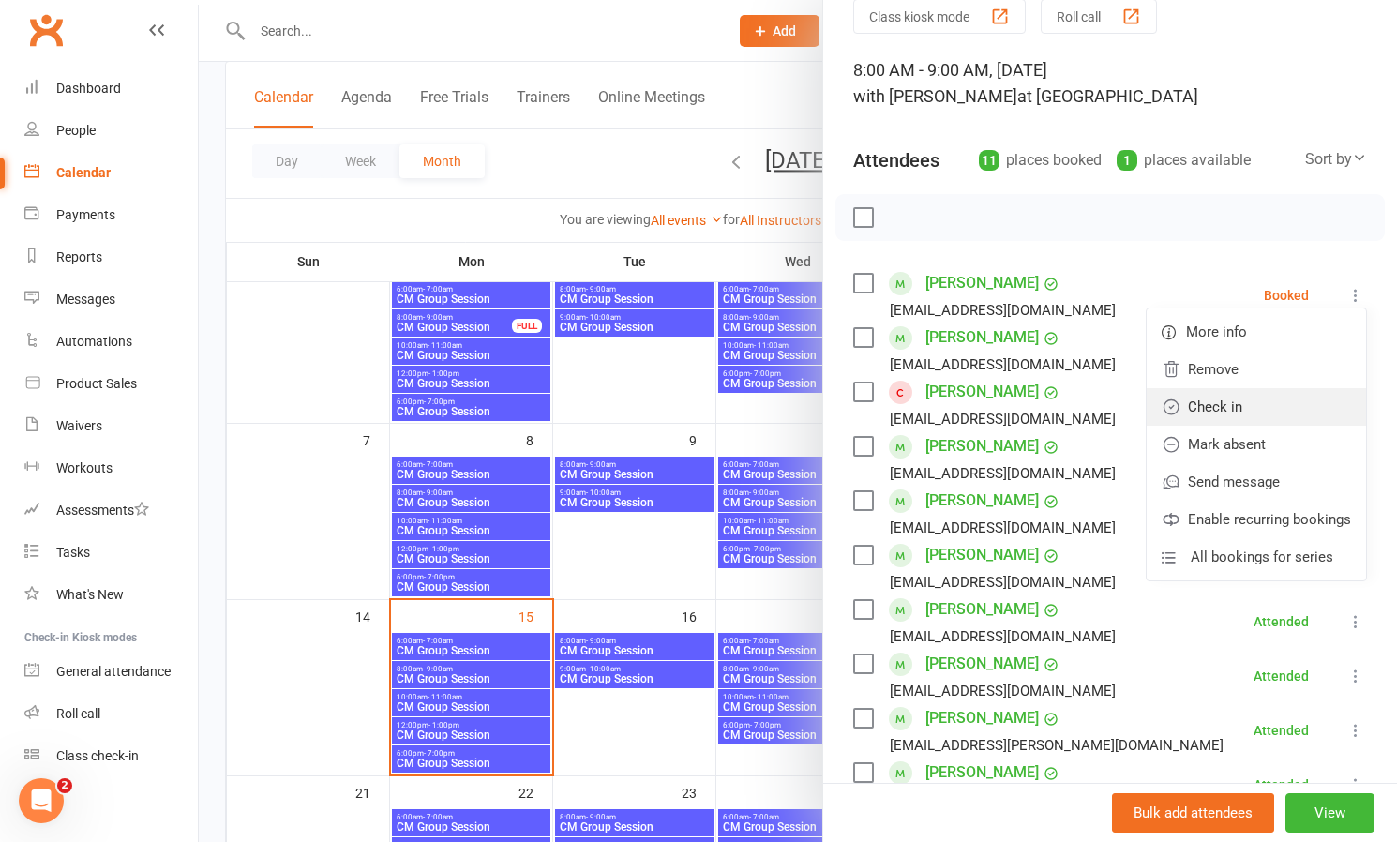
click at [1242, 408] on link "Check in" at bounding box center [1256, 407] width 219 height 38
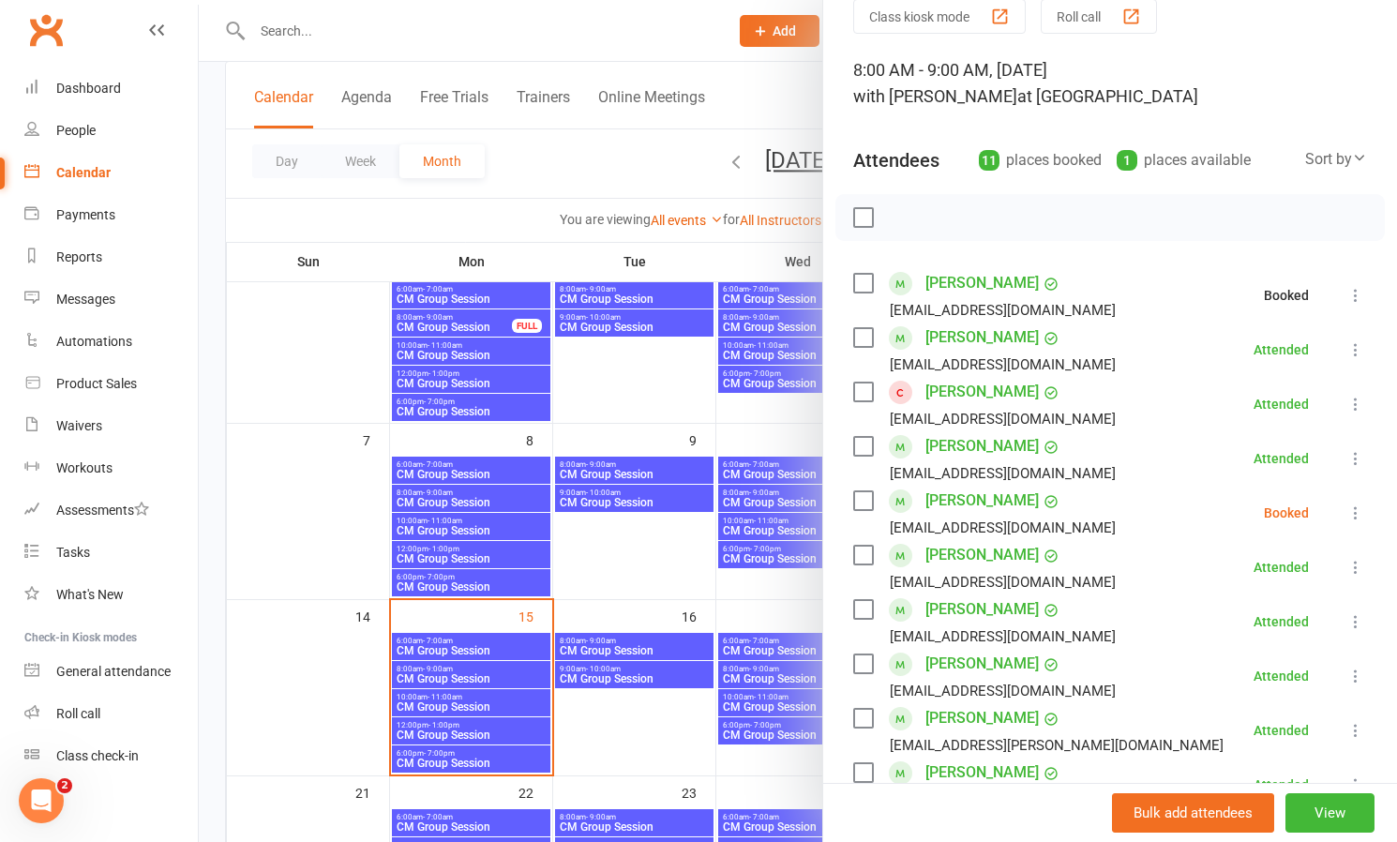
click at [1358, 508] on icon at bounding box center [1355, 512] width 19 height 19
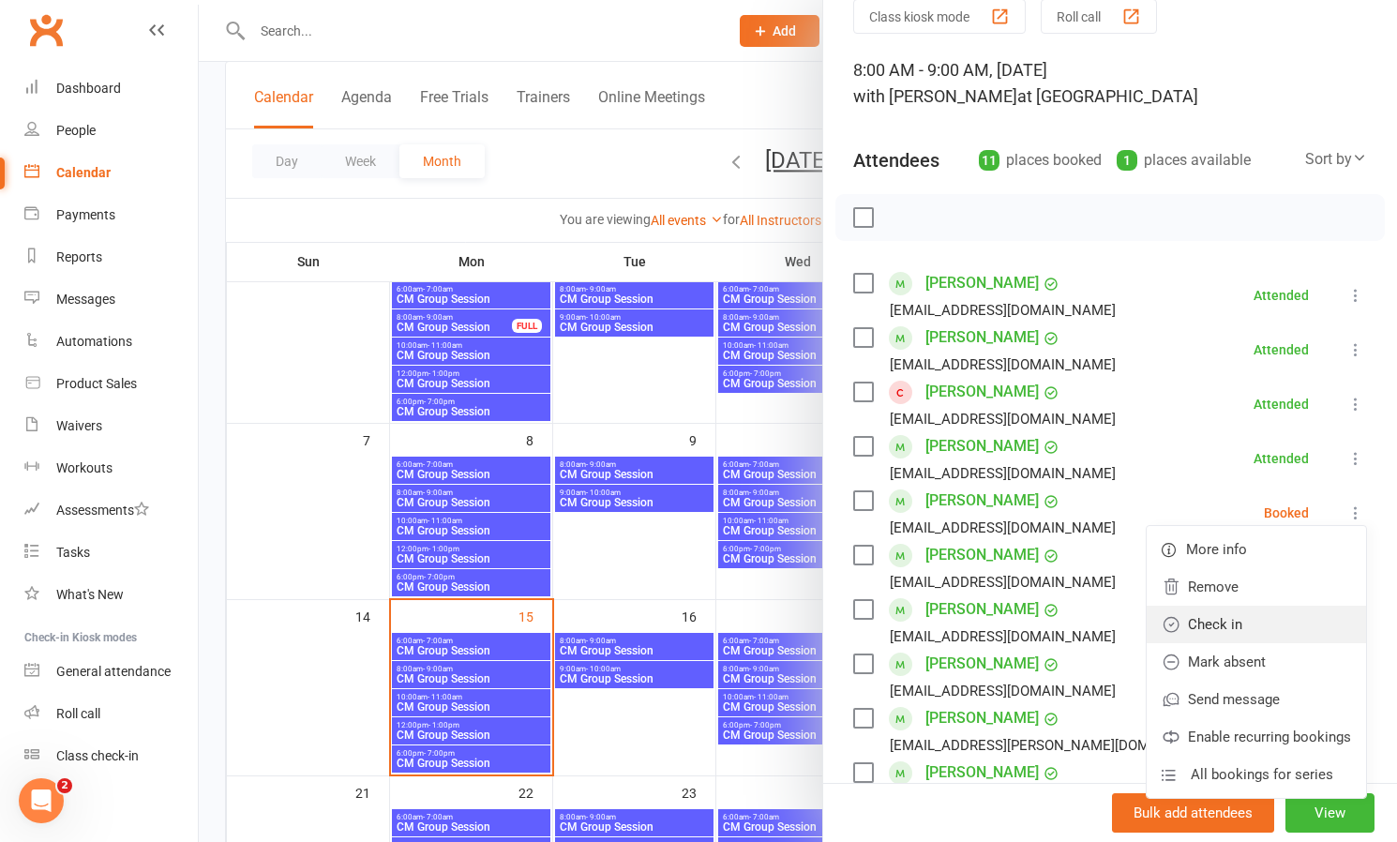
click at [1211, 626] on link "Check in" at bounding box center [1256, 625] width 219 height 38
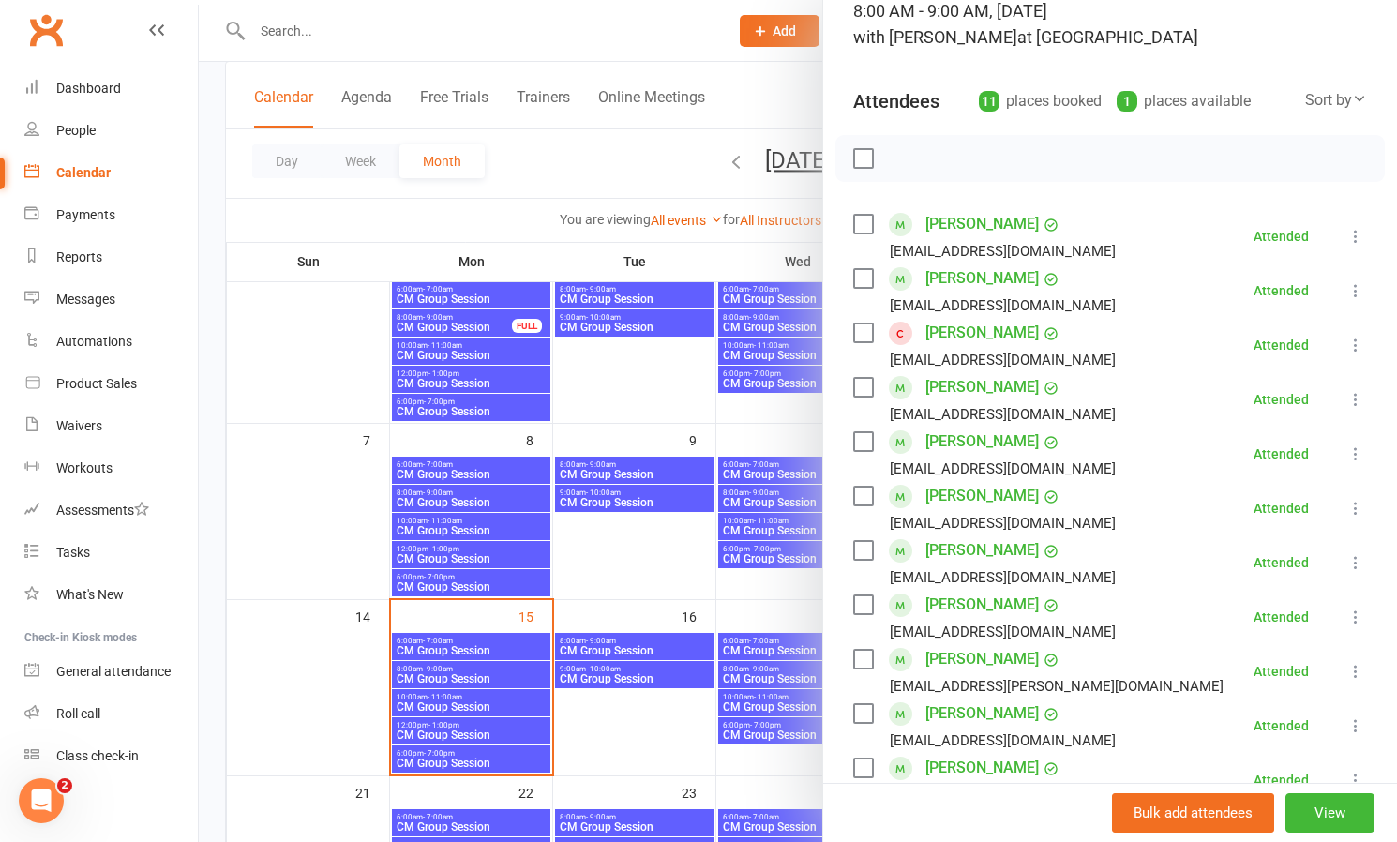
scroll to position [132, 0]
